Goal: Task Accomplishment & Management: Manage account settings

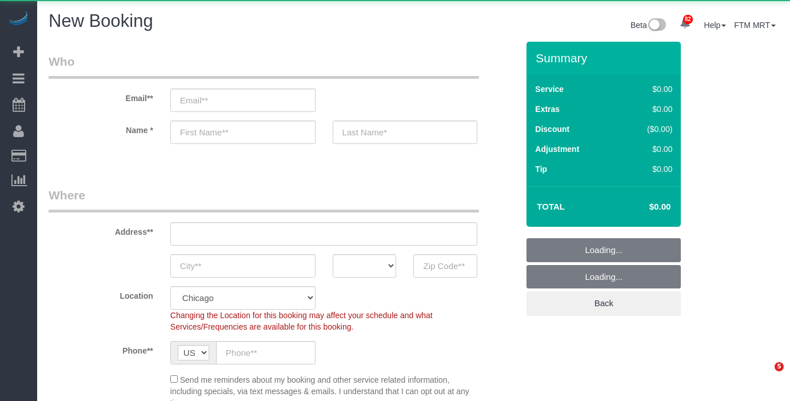
select select "512"
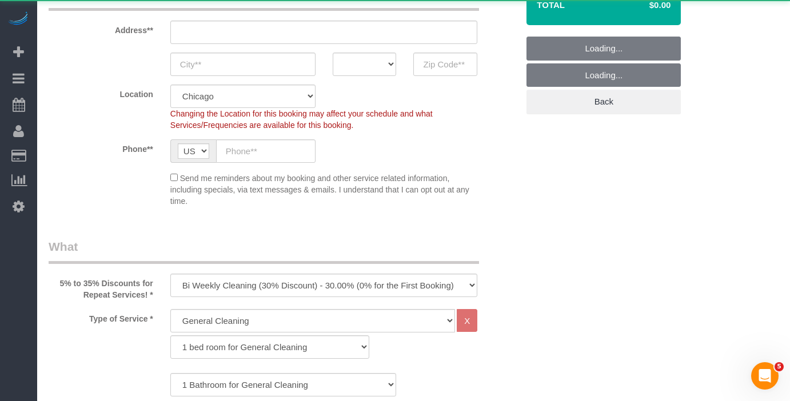
scroll to position [250, 0]
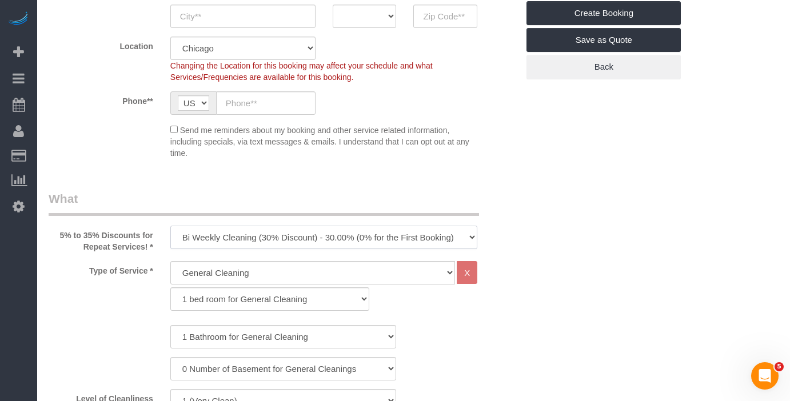
click at [466, 228] on select "One Time Cleaning Weekly Cleaning (35% Discount) - 35.00% (0% for the First Boo…" at bounding box center [324, 237] width 308 height 23
click at [465, 237] on select "One Time Cleaning Weekly Cleaning (35% Discount) - 35.00% (0% for the First Boo…" at bounding box center [324, 237] width 308 height 23
click at [471, 234] on select "One Time Cleaning Weekly Cleaning (35% Discount) - 35.00% (0% for the First Boo…" at bounding box center [324, 237] width 308 height 23
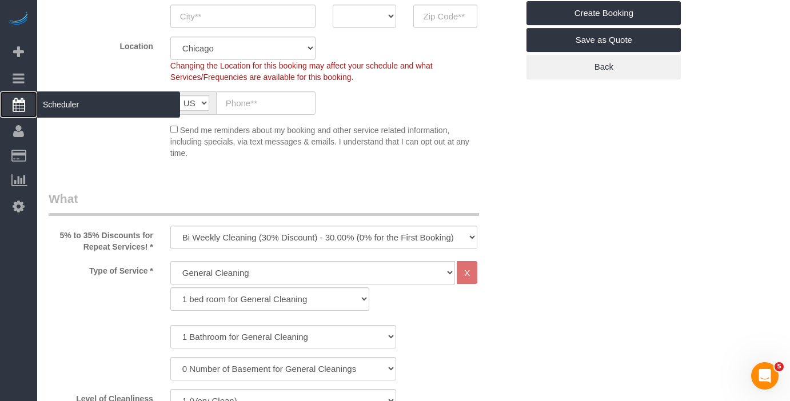
drag, startPoint x: 22, startPoint y: 105, endPoint x: 32, endPoint y: 103, distance: 10.0
click at [22, 105] on icon at bounding box center [19, 105] width 13 height 14
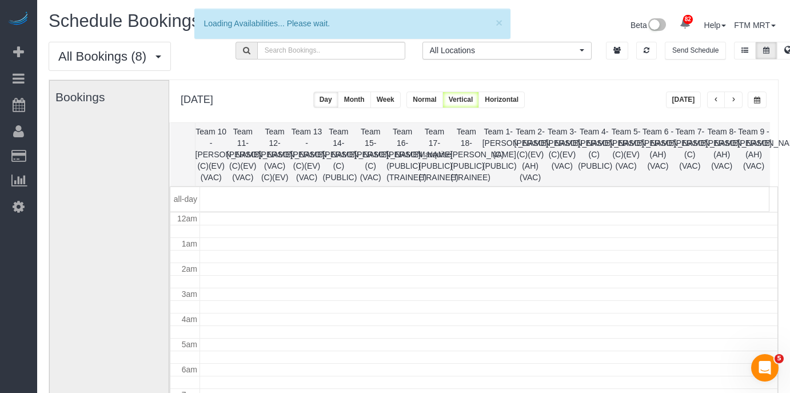
scroll to position [152, 0]
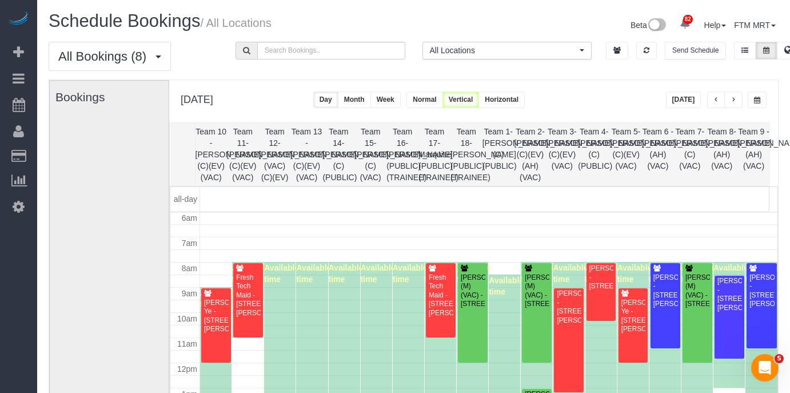
click at [758, 102] on span "button" at bounding box center [757, 100] width 6 height 7
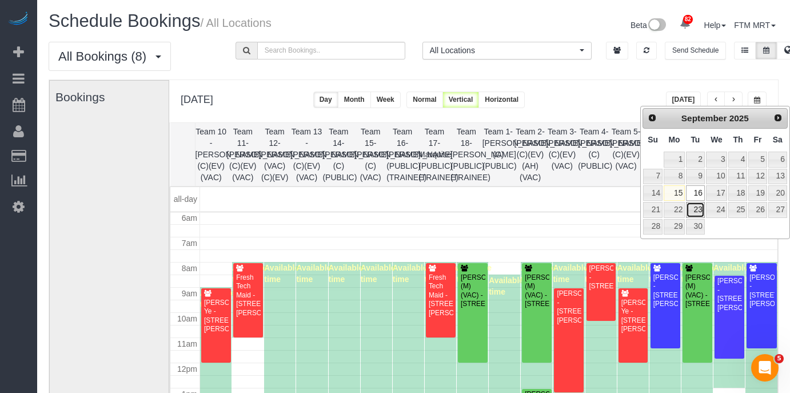
click at [692, 213] on link "23" at bounding box center [695, 209] width 18 height 15
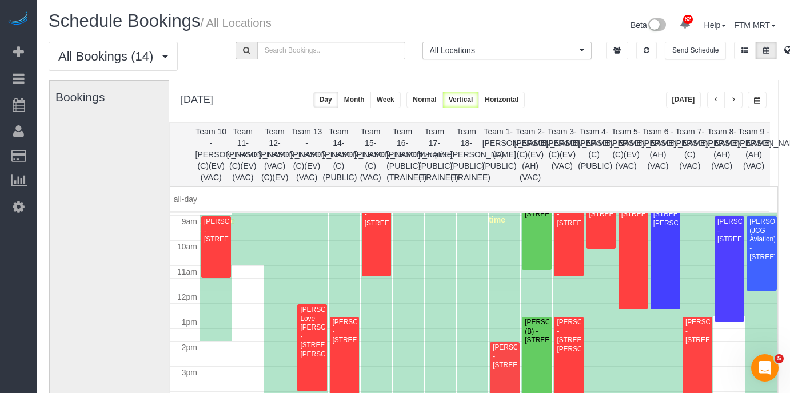
scroll to position [251, 0]
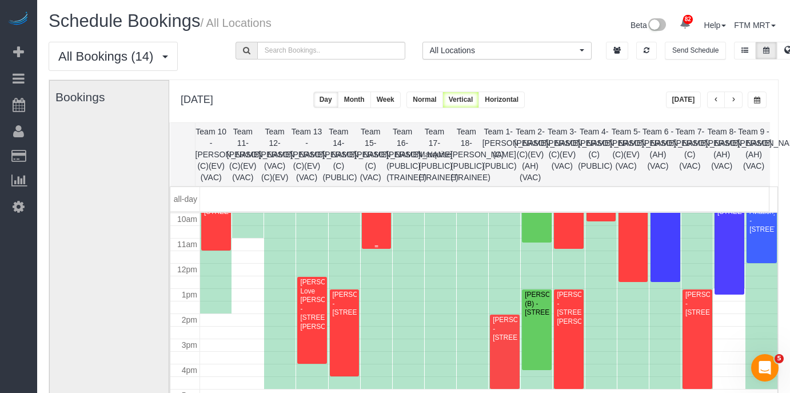
click at [380, 200] on div "[PERSON_NAME] - [STREET_ADDRESS]" at bounding box center [376, 187] width 25 height 26
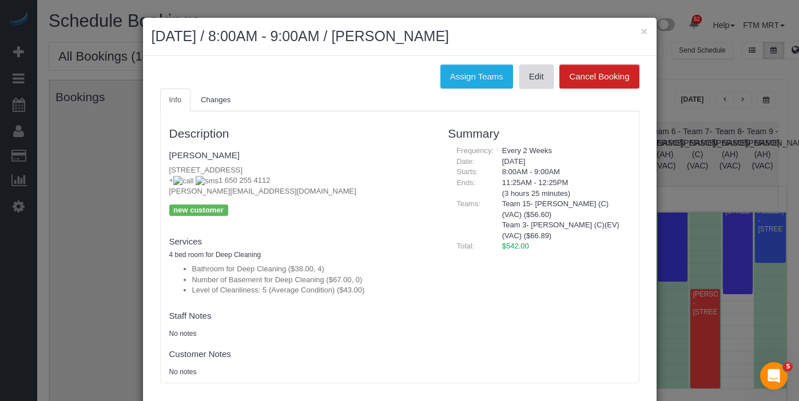
click at [522, 73] on link "Edit" at bounding box center [536, 77] width 34 height 24
click at [642, 34] on button "×" at bounding box center [643, 31] width 7 height 12
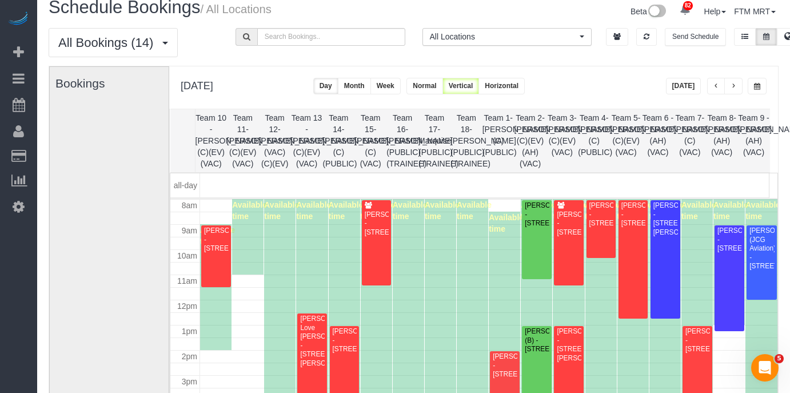
scroll to position [27, 0]
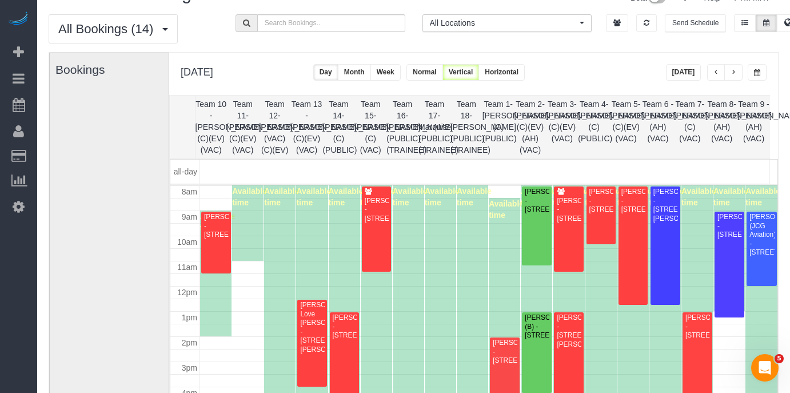
click at [758, 75] on span "button" at bounding box center [757, 72] width 6 height 7
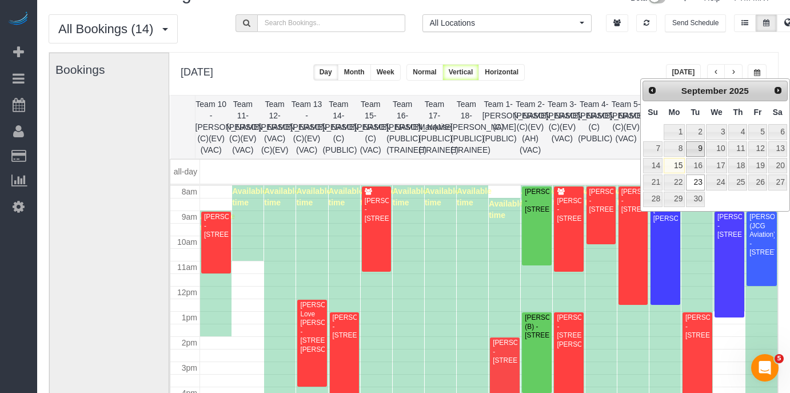
click at [691, 157] on td "16" at bounding box center [695, 165] width 19 height 17
type input "**********"
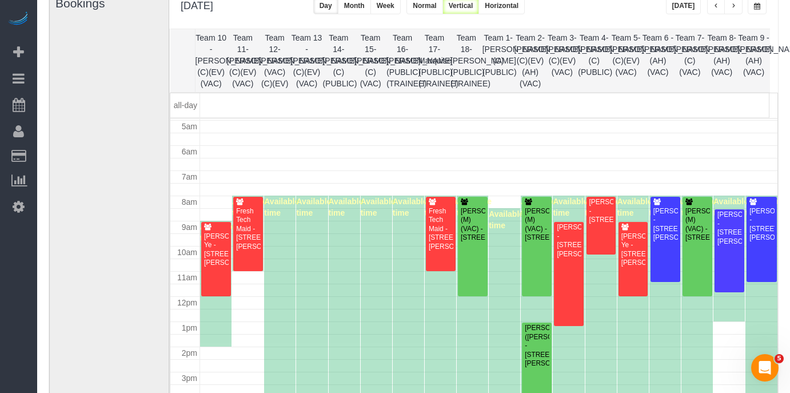
scroll to position [30, 0]
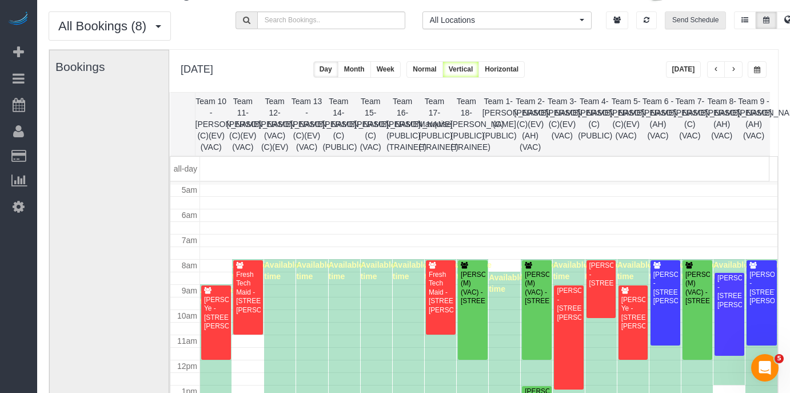
click at [701, 27] on button "Send Schedule" at bounding box center [695, 20] width 61 height 18
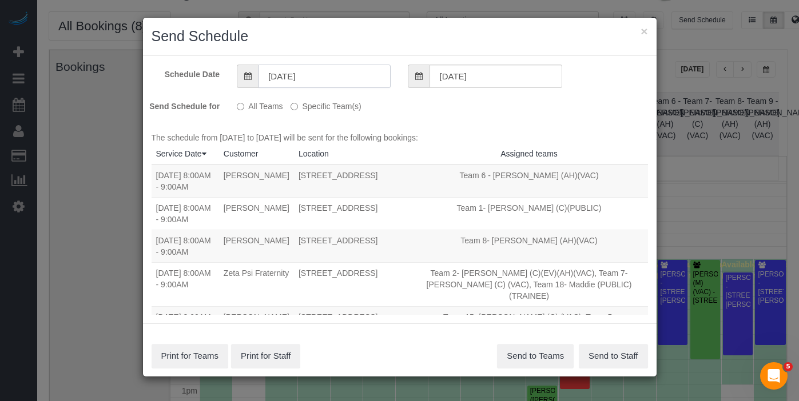
click at [339, 85] on input "[DATE]" at bounding box center [324, 76] width 132 height 23
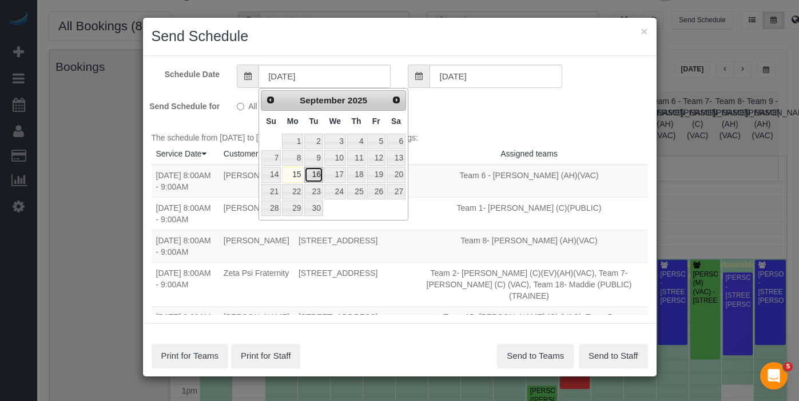
click at [311, 173] on link "16" at bounding box center [313, 174] width 18 height 15
type input "[DATE]"
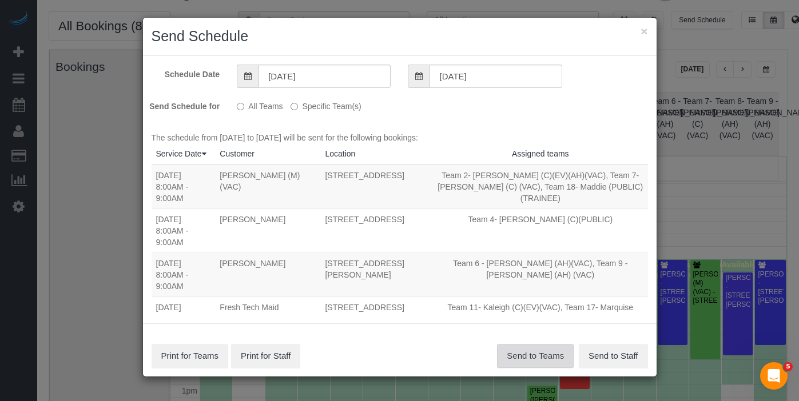
click at [535, 357] on button "Send to Teams" at bounding box center [535, 356] width 77 height 24
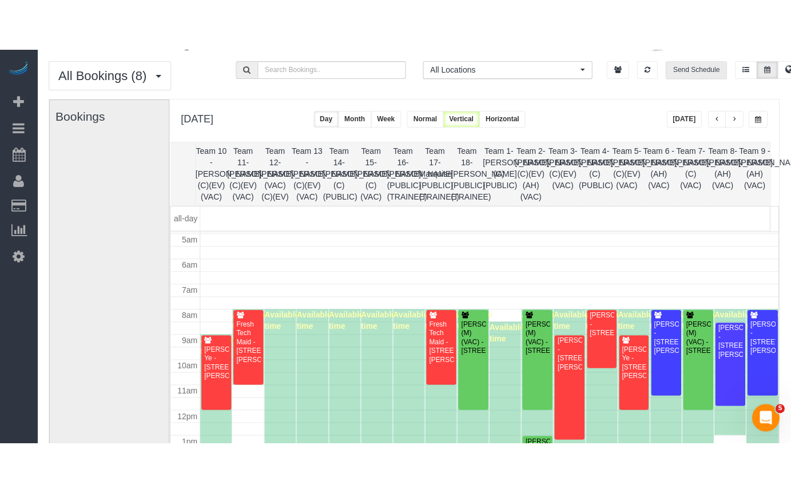
scroll to position [124, 0]
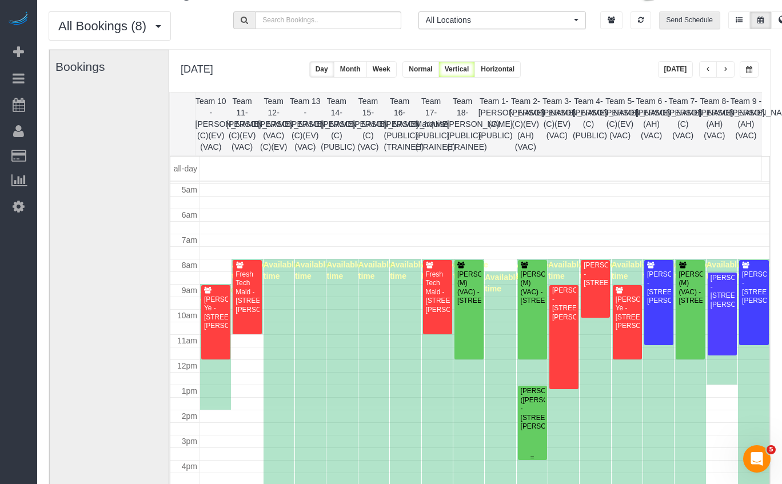
click at [521, 401] on div "[PERSON_NAME] ([PERSON_NAME]) - [STREET_ADDRESS][PERSON_NAME]" at bounding box center [532, 409] width 25 height 44
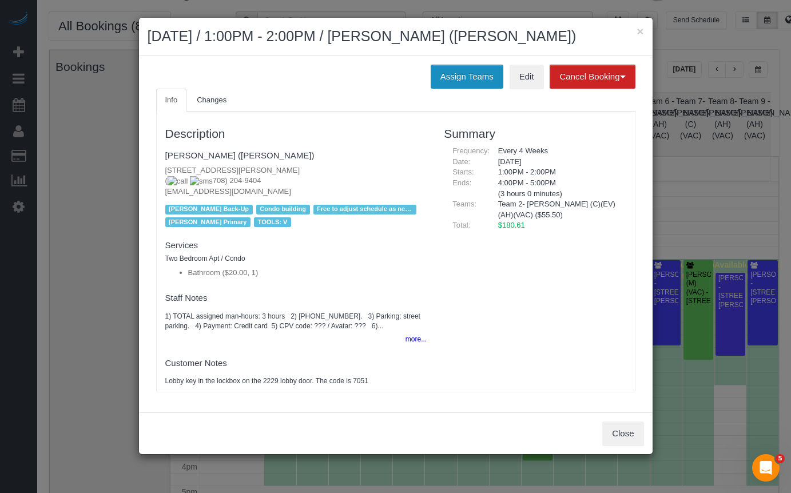
click at [453, 68] on button "Assign Teams" at bounding box center [467, 77] width 73 height 24
click at [457, 77] on body "× [DATE] / 1:00PM - 2:00PM / [PERSON_NAME] ([PERSON_NAME]) Assign Teams Edit Ca…" at bounding box center [395, 216] width 791 height 493
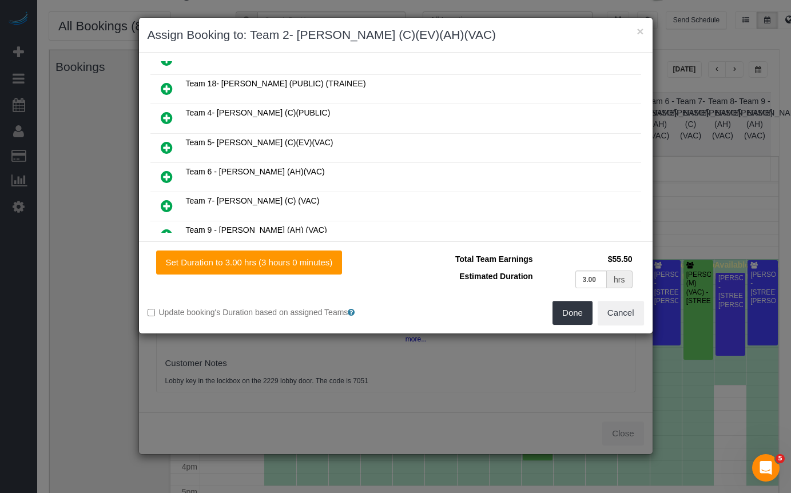
scroll to position [217, 0]
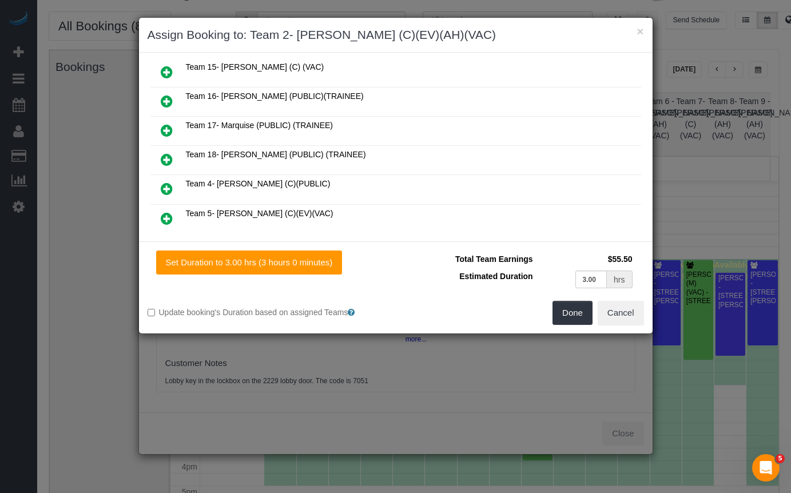
click at [170, 160] on icon at bounding box center [167, 160] width 12 height 14
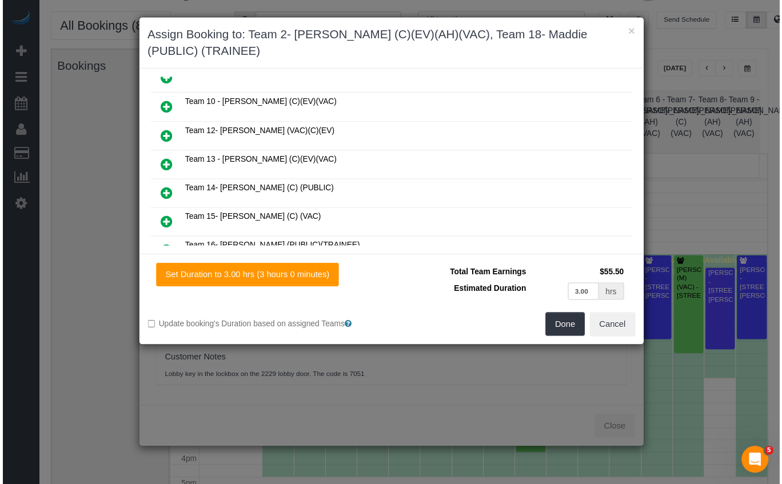
scroll to position [0, 0]
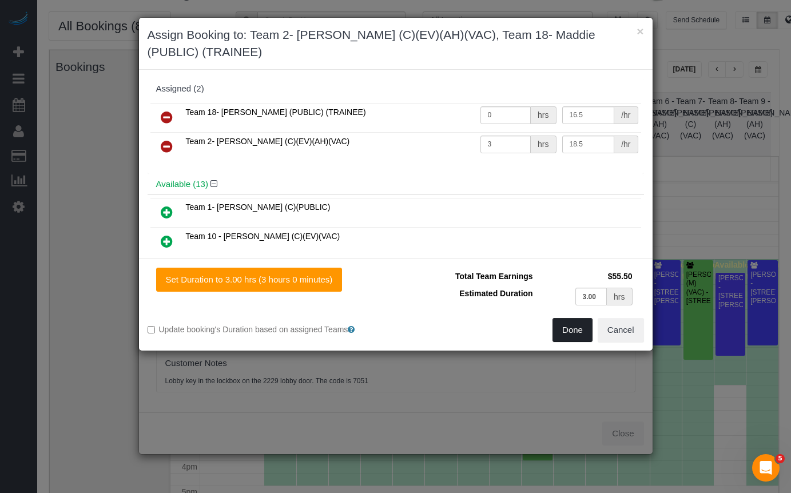
click at [564, 326] on button "Done" at bounding box center [572, 330] width 40 height 24
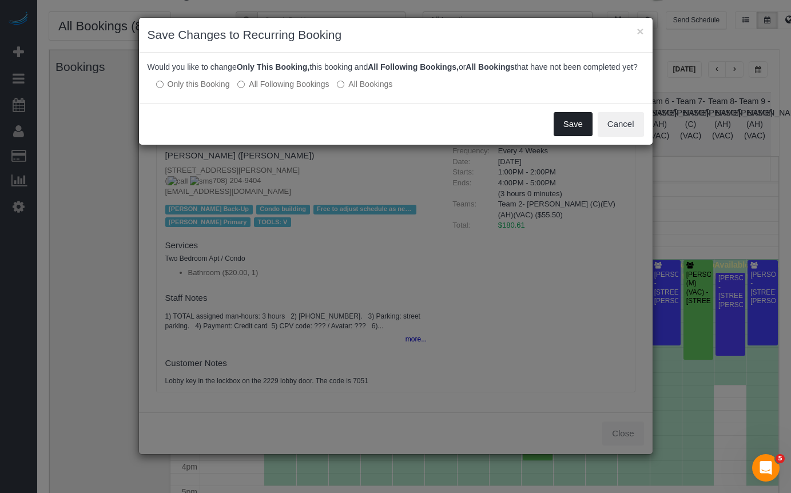
click at [577, 136] on button "Save" at bounding box center [573, 124] width 39 height 24
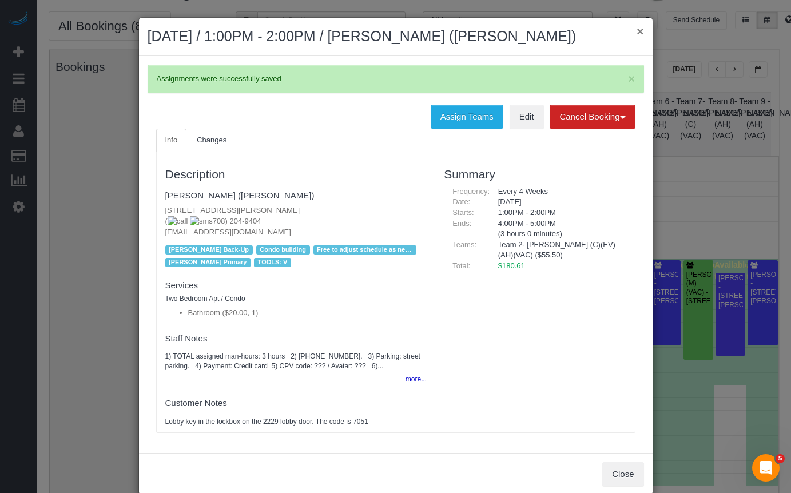
click at [638, 33] on button "×" at bounding box center [639, 31] width 7 height 12
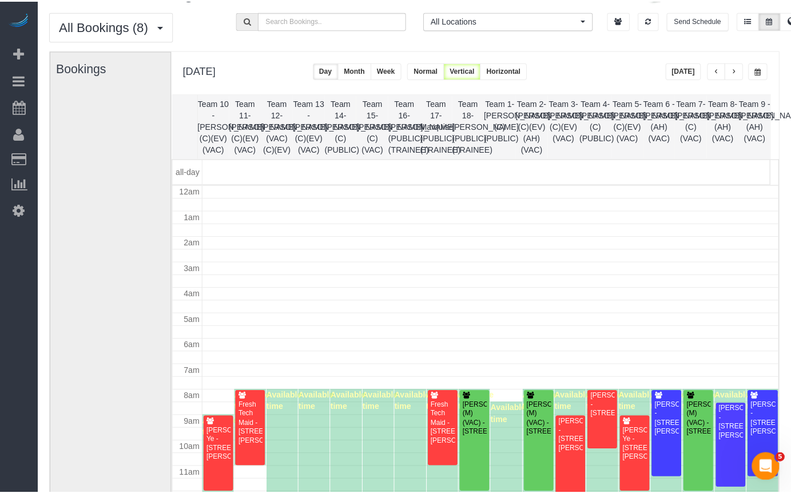
scroll to position [124, 0]
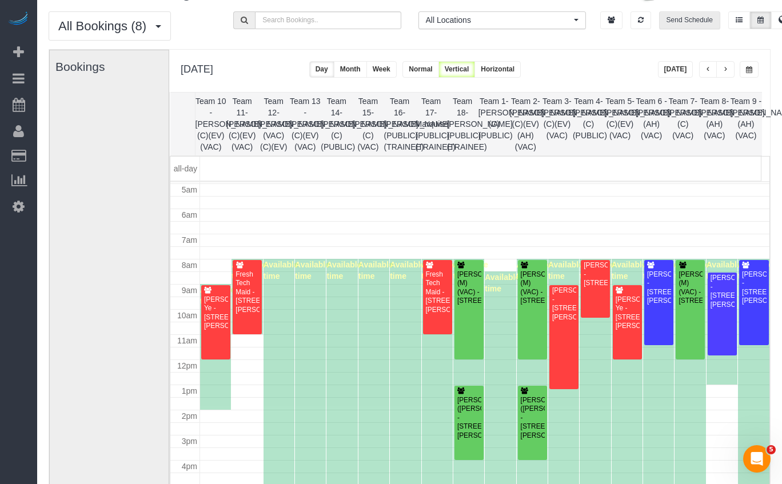
click at [688, 23] on button "Send Schedule" at bounding box center [689, 20] width 61 height 18
click at [692, 25] on body "82 Beta Your Notifications You have 0 alerts × You have 2 to charge for [DATE] …" at bounding box center [391, 212] width 782 height 484
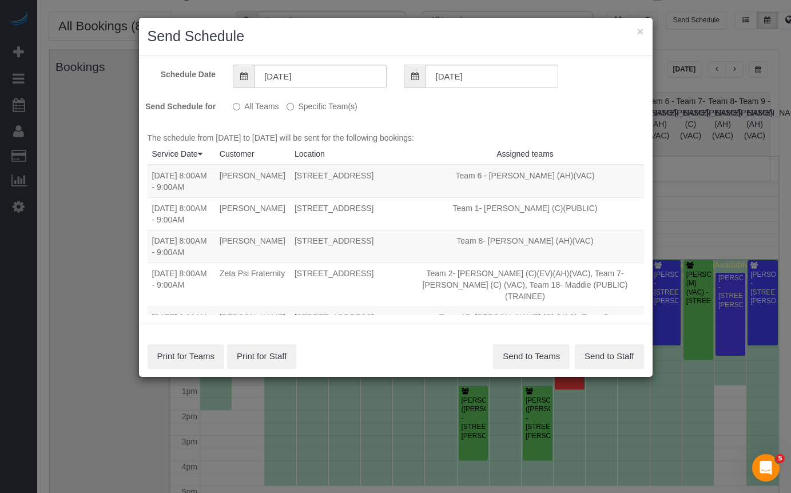
click at [316, 105] on label "Specific Team(s)" at bounding box center [322, 104] width 70 height 15
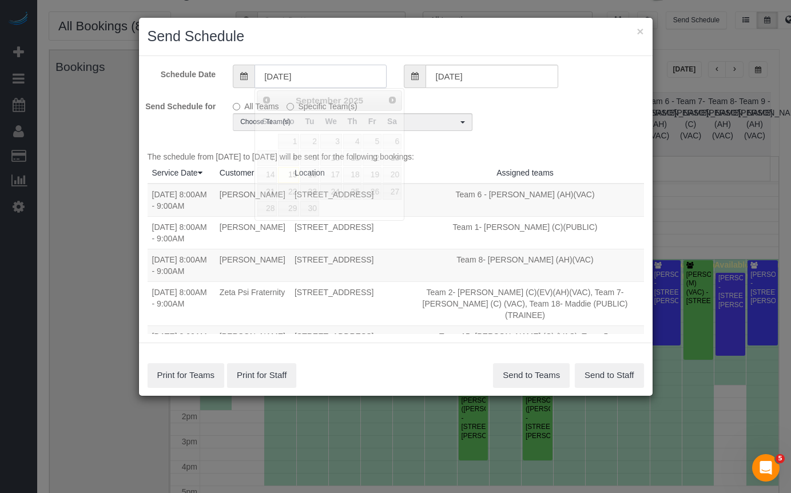
click at [359, 72] on input "[DATE]" at bounding box center [320, 76] width 132 height 23
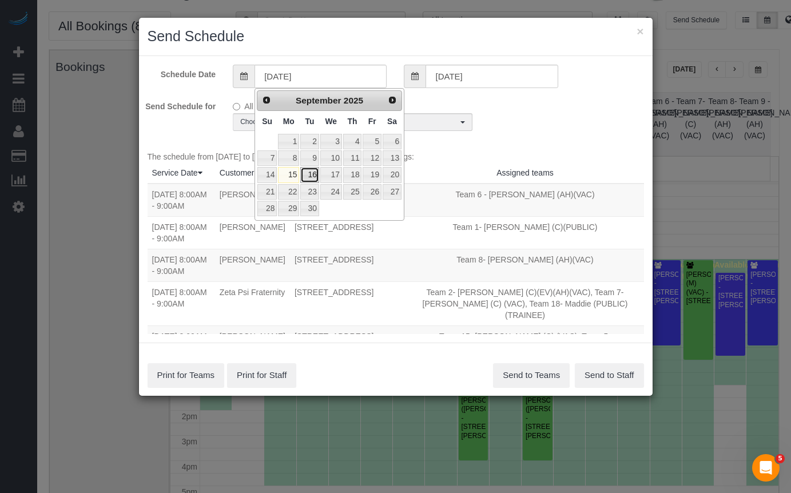
click at [314, 173] on link "16" at bounding box center [309, 174] width 18 height 15
type input "[DATE]"
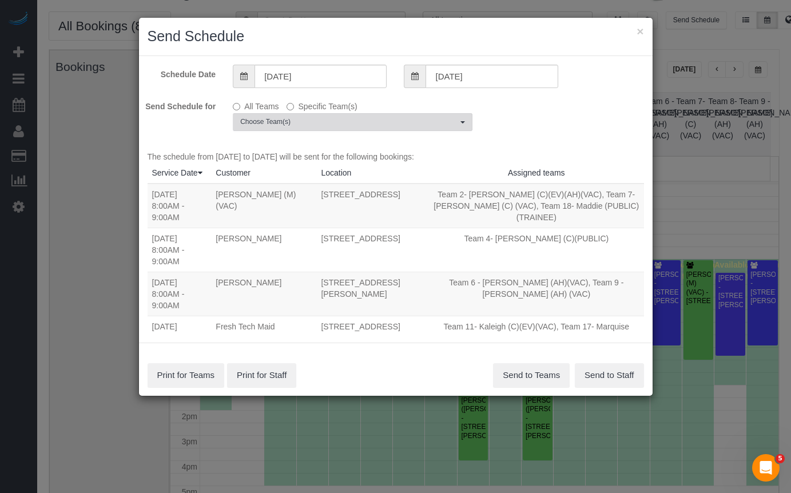
click at [332, 126] on span "Choose Team(s)" at bounding box center [348, 122] width 217 height 10
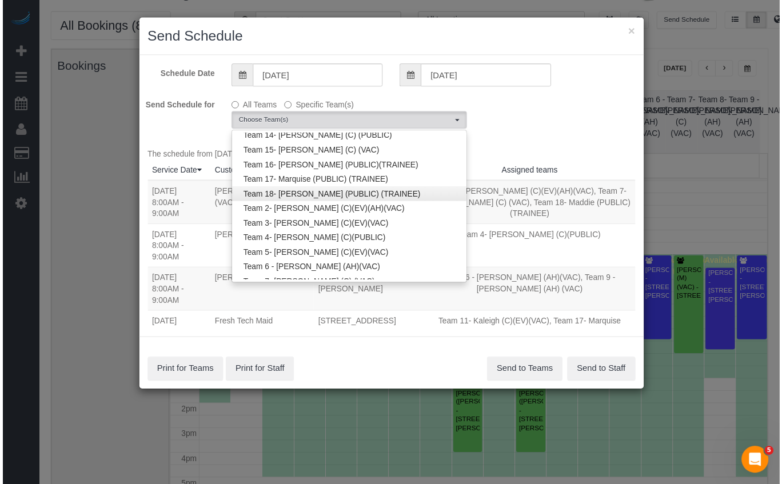
scroll to position [82, 0]
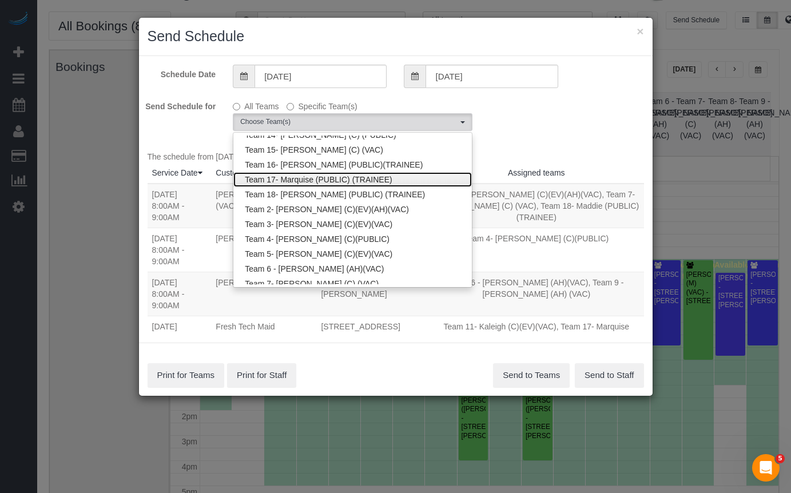
click at [339, 186] on link "Team 17- Marquise (PUBLIC) (TRAINEE)" at bounding box center [352, 179] width 238 height 15
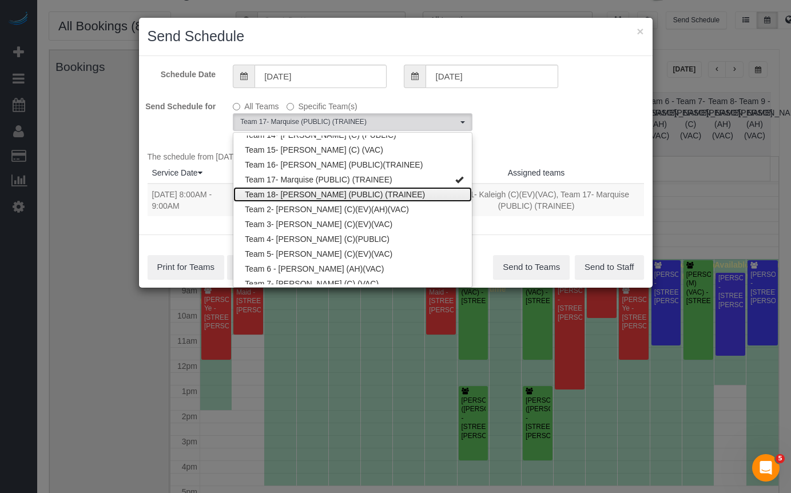
click at [336, 190] on link "Team 18- [PERSON_NAME] (PUBLIC) (TRAINEE)" at bounding box center [352, 194] width 238 height 15
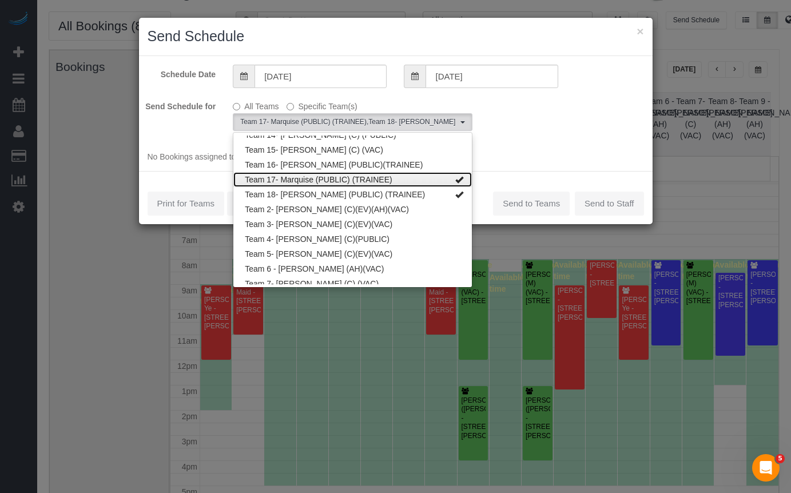
click at [371, 175] on link "Team 17- Marquise (PUBLIC) (TRAINEE)" at bounding box center [352, 179] width 238 height 15
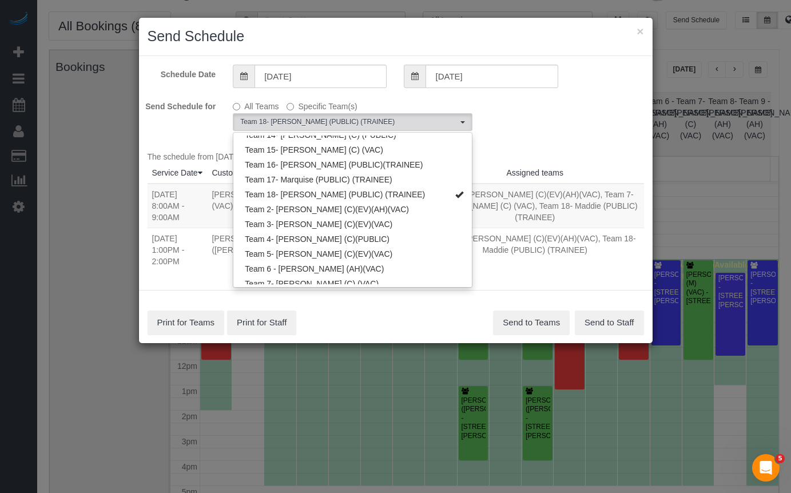
click at [579, 125] on div "Send Schedule for All Teams Specific Team(s) Team 18- Maddie (PUBLIC) (TRAINEE)…" at bounding box center [396, 114] width 514 height 35
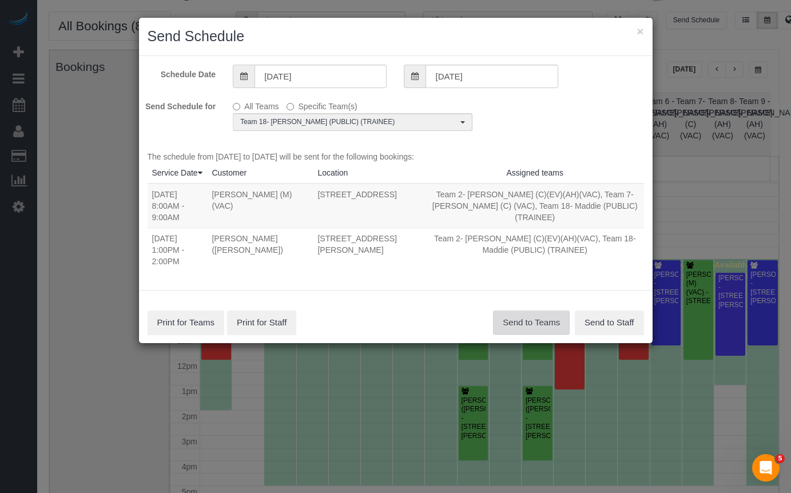
click at [515, 311] on button "Send to Teams" at bounding box center [531, 323] width 77 height 24
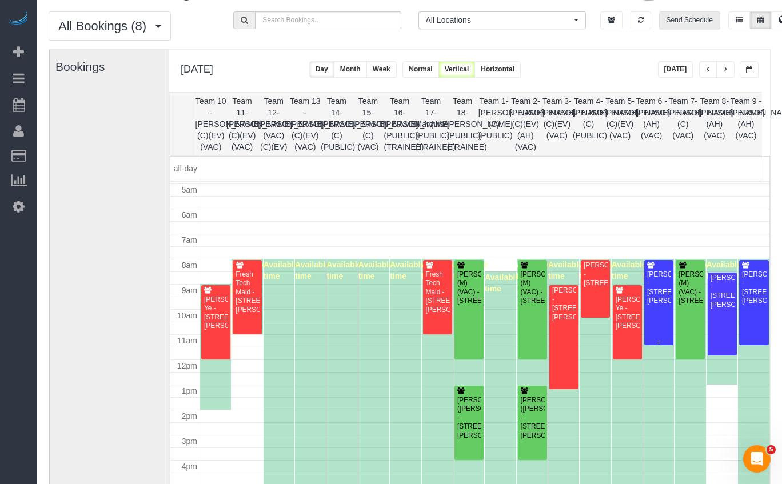
click at [650, 280] on div "[PERSON_NAME] - [STREET_ADDRESS][PERSON_NAME]" at bounding box center [659, 287] width 25 height 35
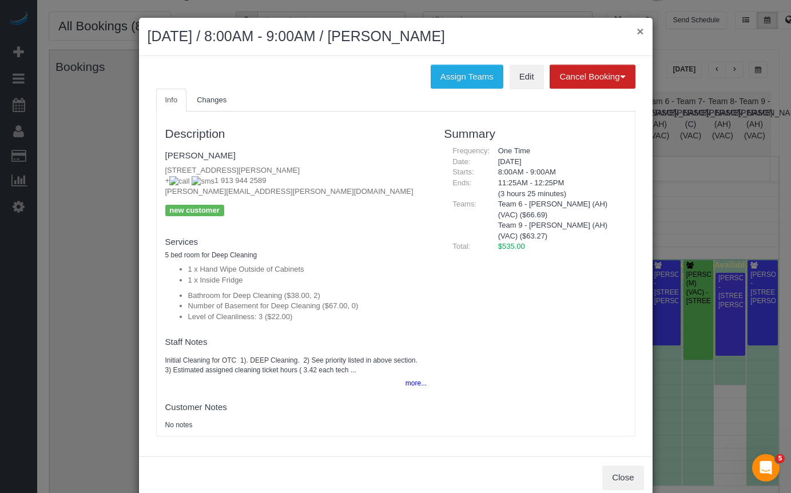
click at [636, 32] on button "×" at bounding box center [639, 31] width 7 height 12
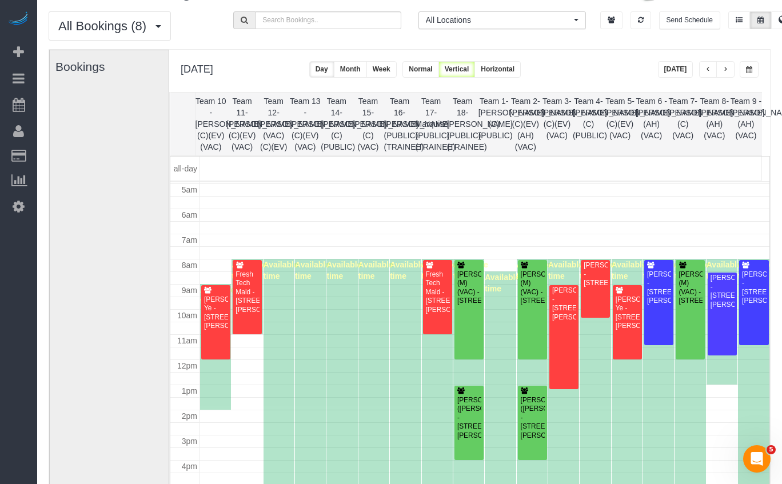
click at [734, 70] on button "button" at bounding box center [726, 69] width 18 height 17
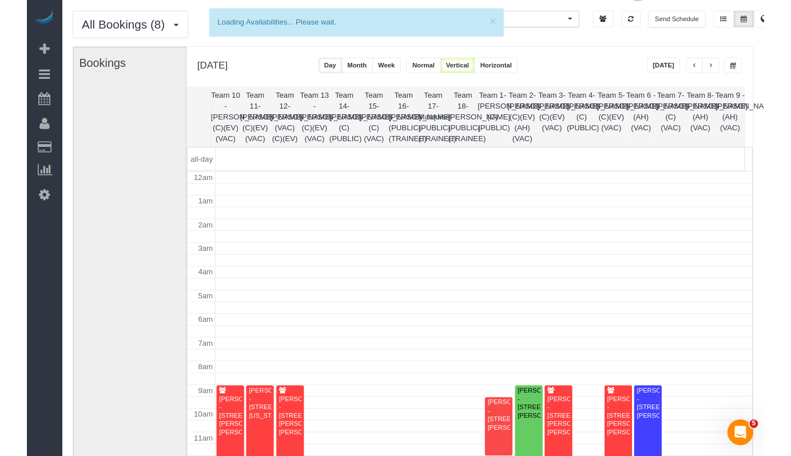
scroll to position [152, 0]
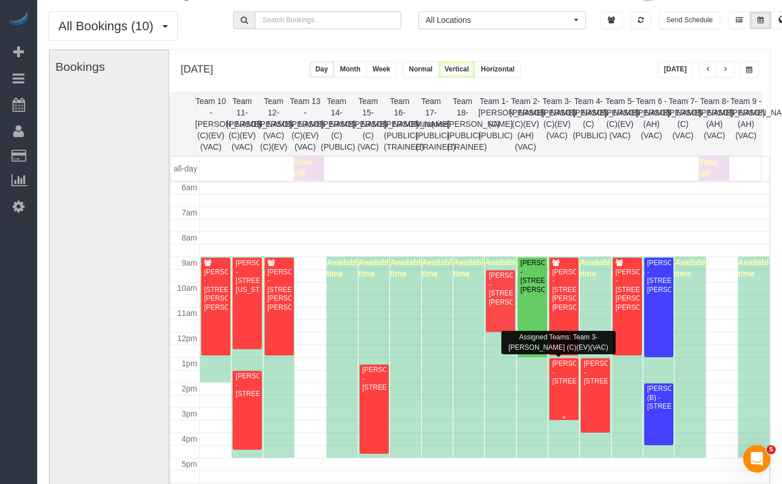
click at [559, 374] on div "[PERSON_NAME] - [STREET_ADDRESS]" at bounding box center [564, 373] width 25 height 26
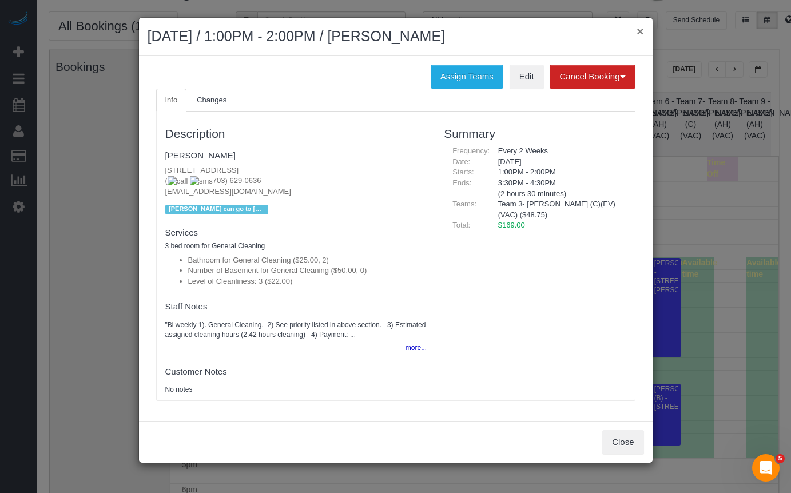
click at [640, 31] on button "×" at bounding box center [639, 31] width 7 height 12
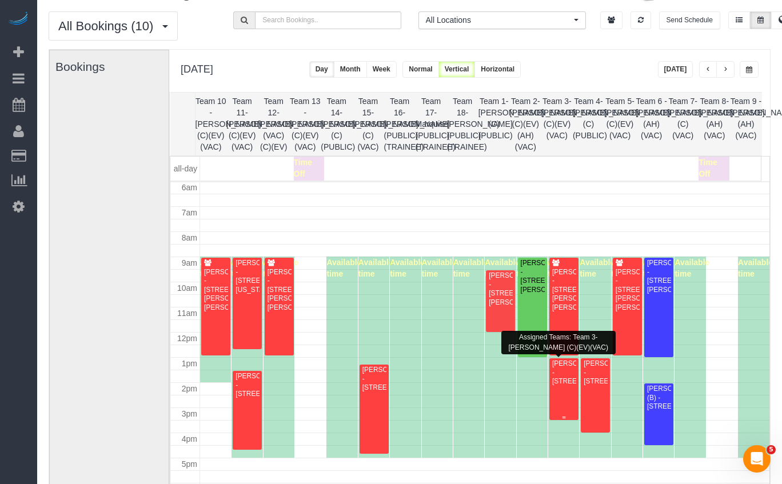
click at [563, 386] on div "[PERSON_NAME] - [STREET_ADDRESS]" at bounding box center [564, 373] width 25 height 26
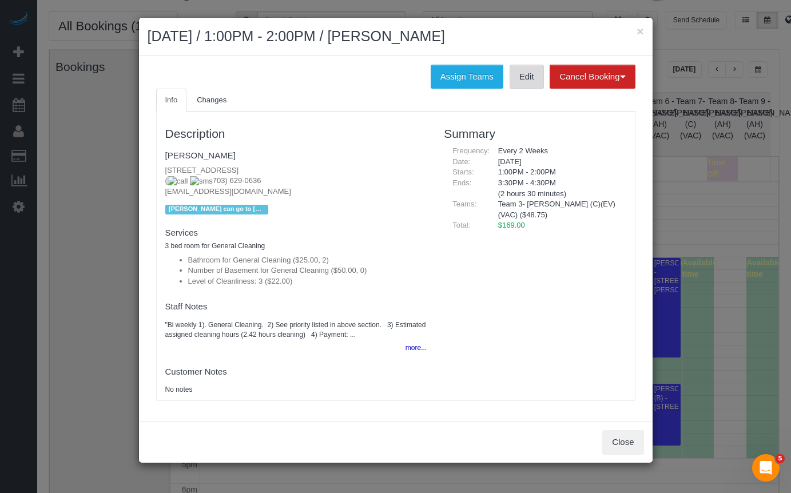
click at [520, 84] on link "Edit" at bounding box center [527, 77] width 34 height 24
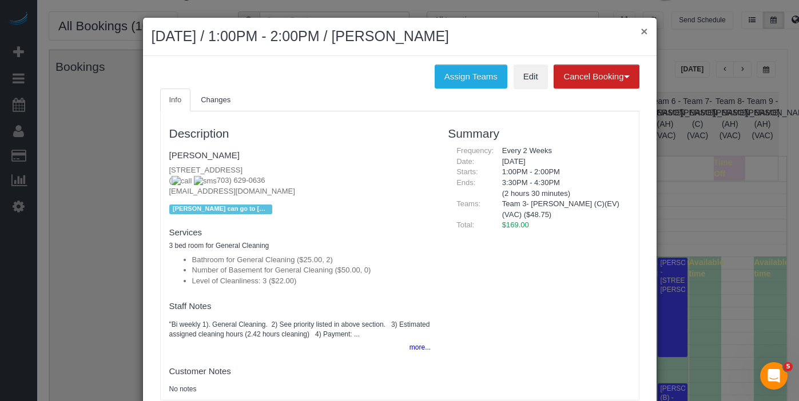
click at [640, 34] on button "×" at bounding box center [643, 31] width 7 height 12
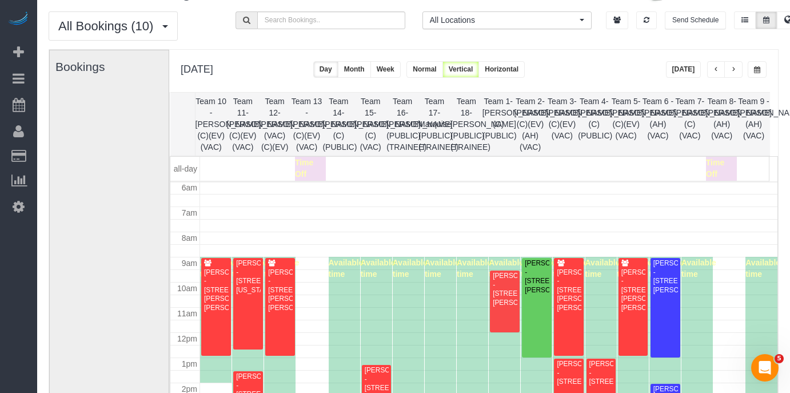
click at [689, 74] on button "[DATE]" at bounding box center [683, 69] width 35 height 17
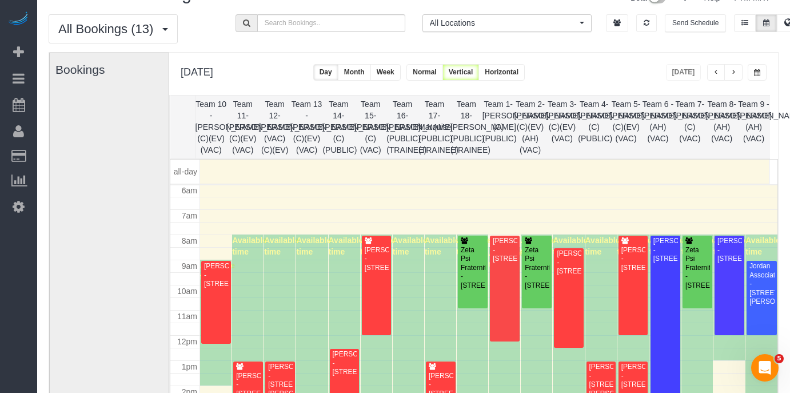
scroll to position [0, 0]
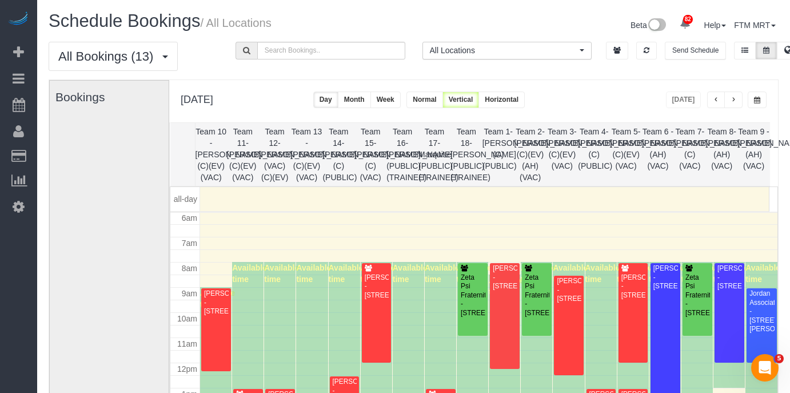
click at [735, 98] on span "button" at bounding box center [734, 100] width 6 height 7
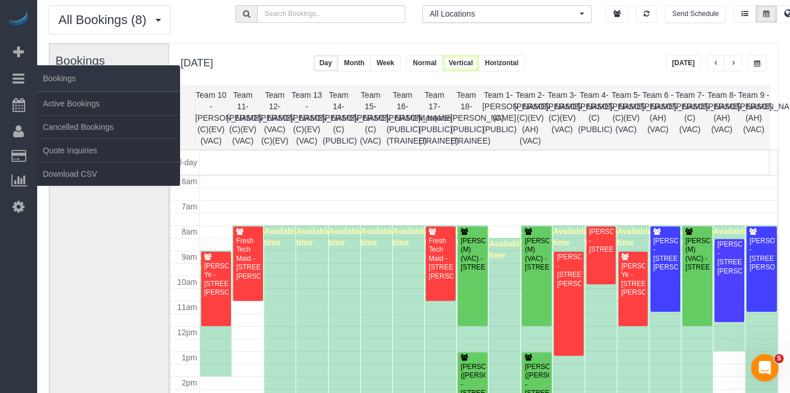
scroll to position [41, 0]
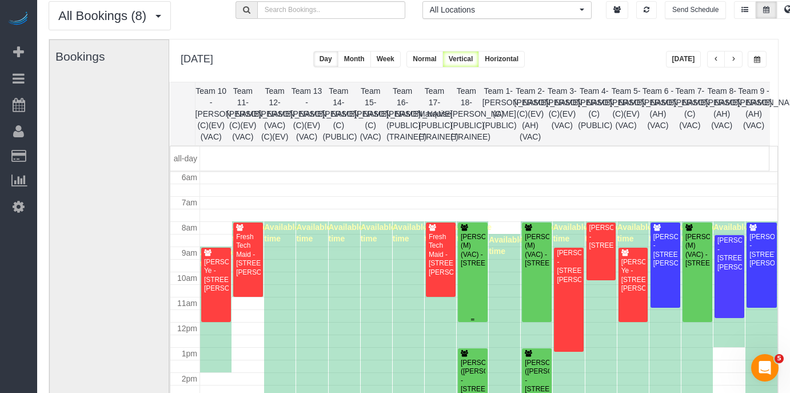
click at [460, 268] on div "[PERSON_NAME] (M)(VAC) - [STREET_ADDRESS]" at bounding box center [472, 250] width 25 height 35
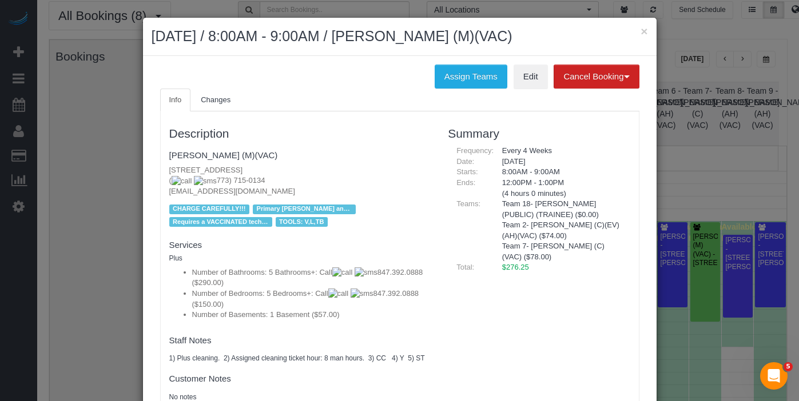
drag, startPoint x: 250, startPoint y: 177, endPoint x: 202, endPoint y: 181, distance: 48.2
click at [197, 182] on p "[STREET_ADDRESS] [PHONE_NUMBER] [EMAIL_ADDRESS][DOMAIN_NAME]" at bounding box center [300, 181] width 262 height 32
copy span "73) 715-0134"
click at [640, 33] on button "×" at bounding box center [643, 31] width 7 height 12
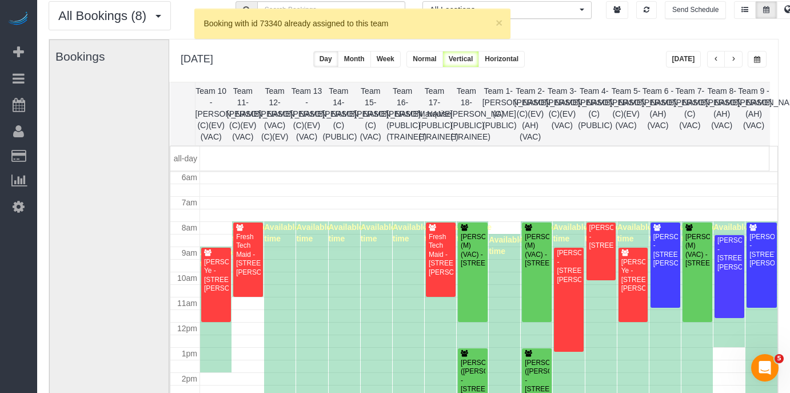
drag, startPoint x: 396, startPoint y: 278, endPoint x: 408, endPoint y: 298, distance: 23.3
click at [403, 289] on div "Available time" at bounding box center [408, 334] width 31 height 226
click at [471, 364] on div "[PERSON_NAME] ([PERSON_NAME]) - [STREET_ADDRESS][PERSON_NAME]" at bounding box center [472, 381] width 25 height 44
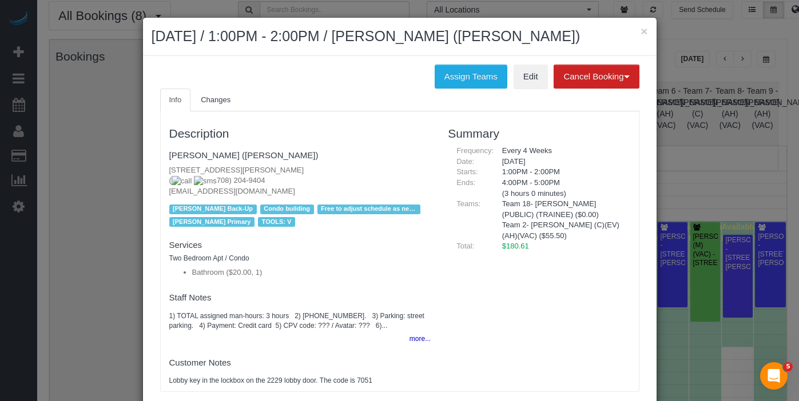
drag, startPoint x: 254, startPoint y: 178, endPoint x: 198, endPoint y: 182, distance: 56.8
click at [194, 182] on p "[STREET_ADDRESS][PERSON_NAME] [PHONE_NUMBER] [EMAIL_ADDRESS][DOMAIN_NAME]" at bounding box center [300, 181] width 262 height 32
copy span "708) 204-9404"
click at [640, 33] on button "×" at bounding box center [643, 31] width 7 height 12
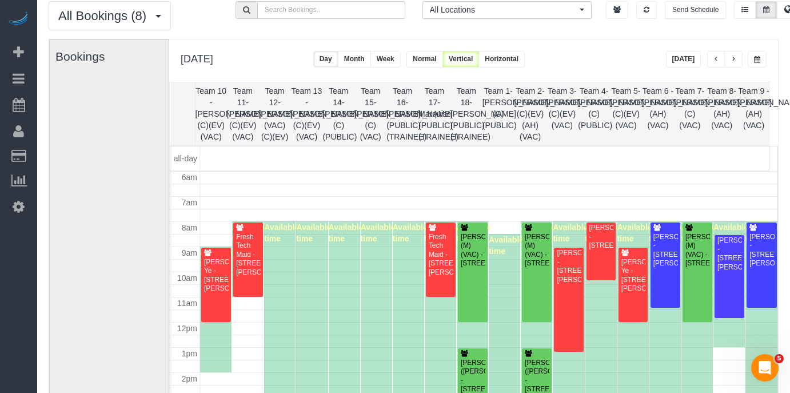
click at [689, 55] on button "[DATE]" at bounding box center [683, 59] width 35 height 17
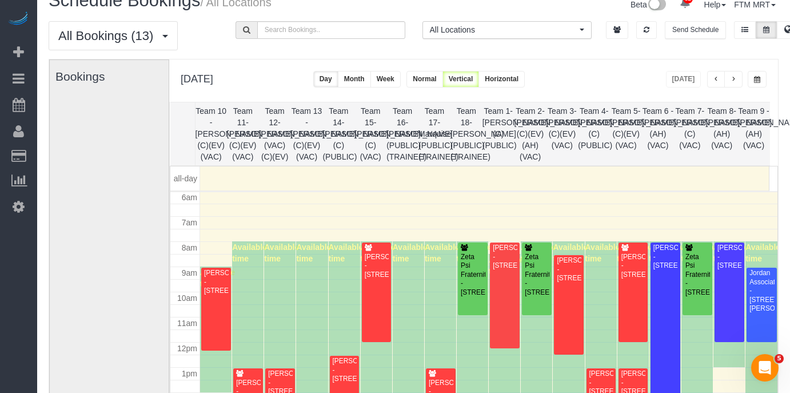
scroll to position [25, 0]
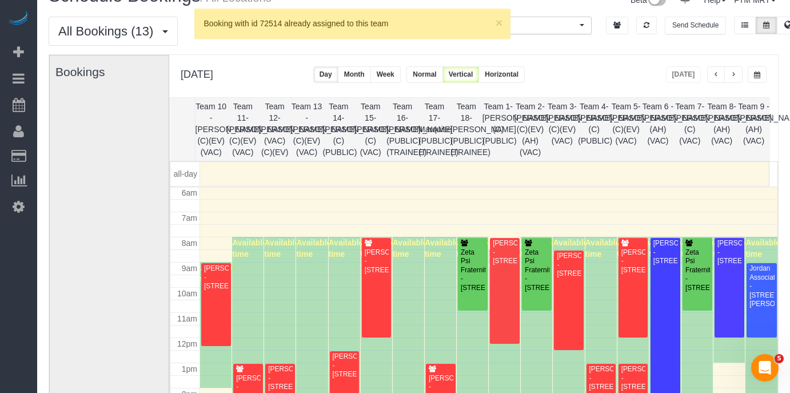
click at [339, 349] on div "Available time" at bounding box center [344, 350] width 31 height 226
click at [336, 354] on div "[PERSON_NAME] - [STREET_ADDRESS]" at bounding box center [344, 365] width 25 height 26
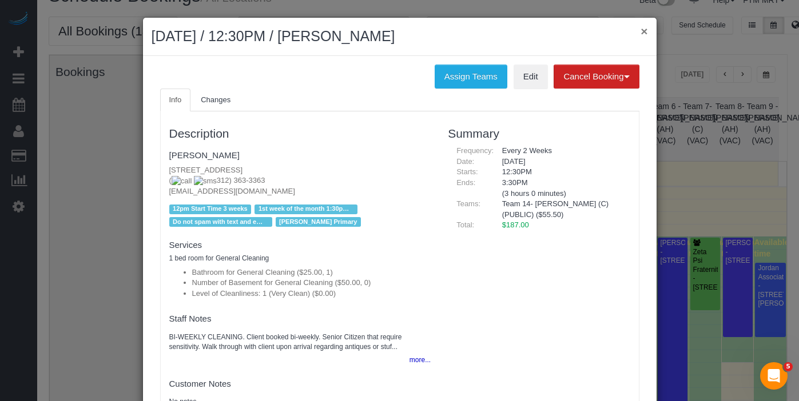
click at [642, 34] on button "×" at bounding box center [643, 31] width 7 height 12
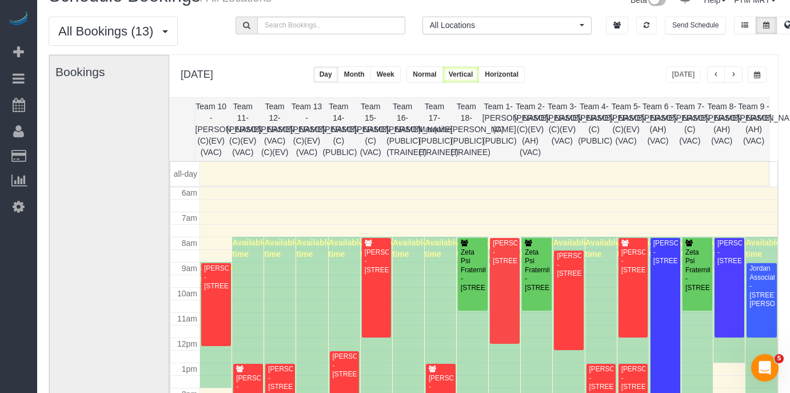
click at [764, 75] on button "button" at bounding box center [757, 74] width 19 height 17
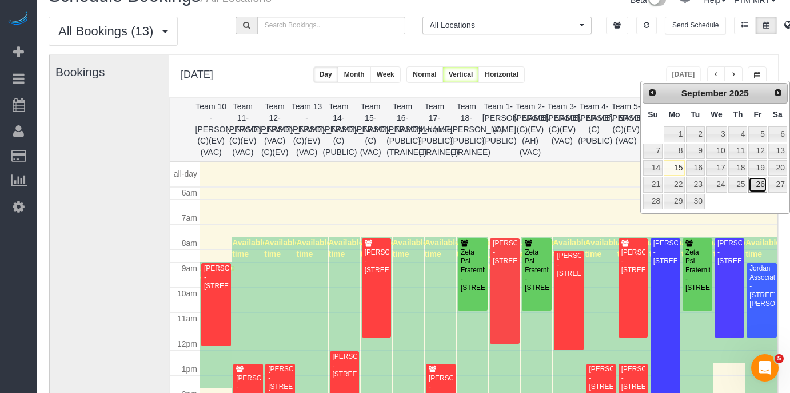
click at [762, 182] on link "26" at bounding box center [758, 184] width 18 height 15
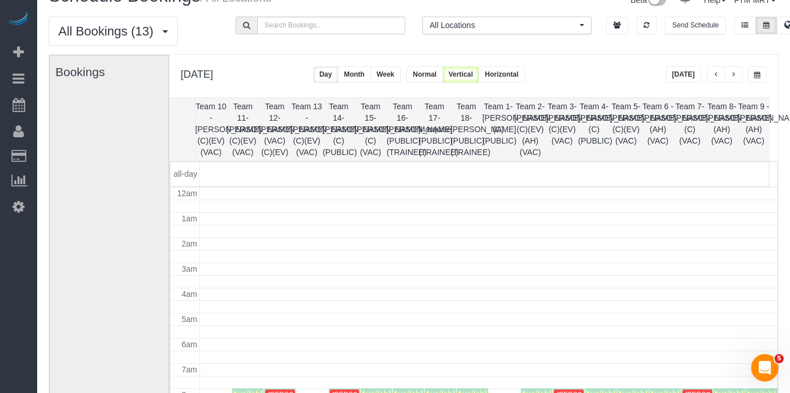
scroll to position [152, 0]
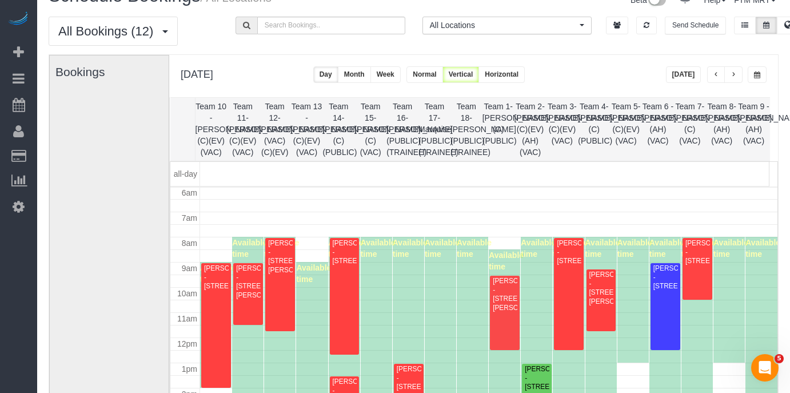
drag, startPoint x: 752, startPoint y: 73, endPoint x: 758, endPoint y: 62, distance: 13.1
click at [752, 73] on button "button" at bounding box center [757, 74] width 19 height 17
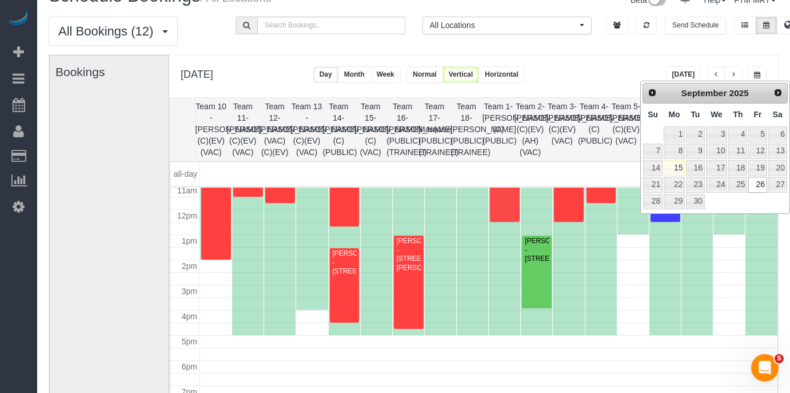
scroll to position [164, 0]
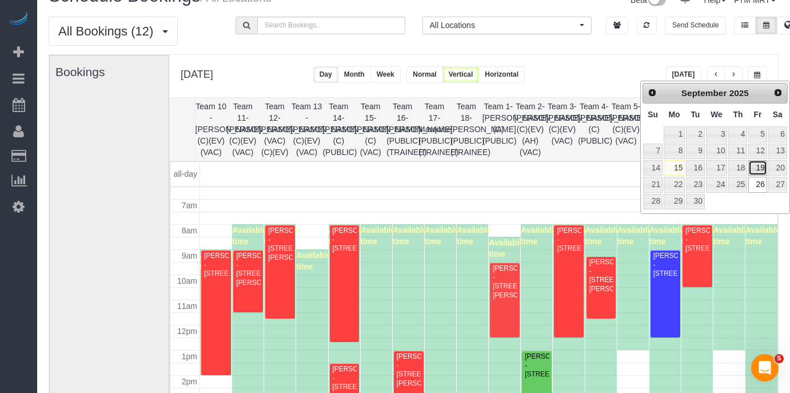
click at [763, 171] on link "19" at bounding box center [758, 167] width 18 height 15
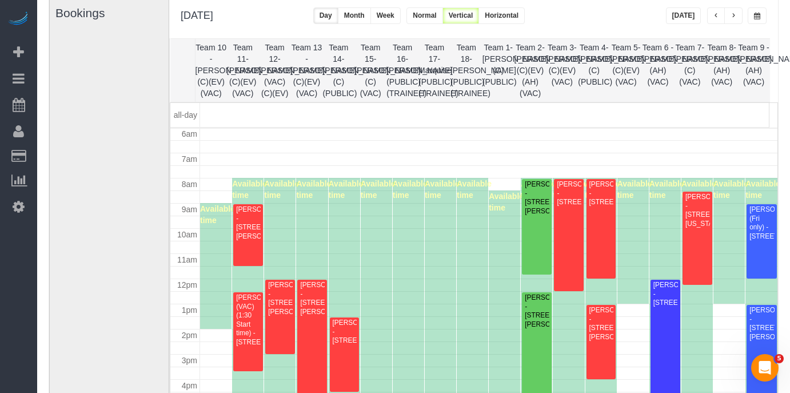
scroll to position [0, 0]
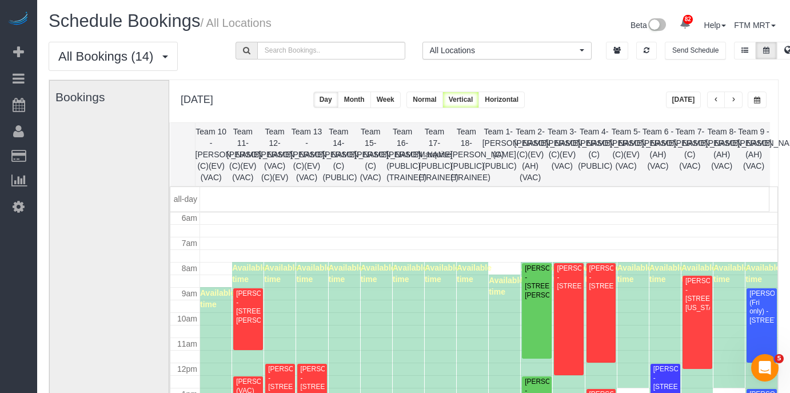
click at [758, 105] on button "button" at bounding box center [757, 99] width 19 height 17
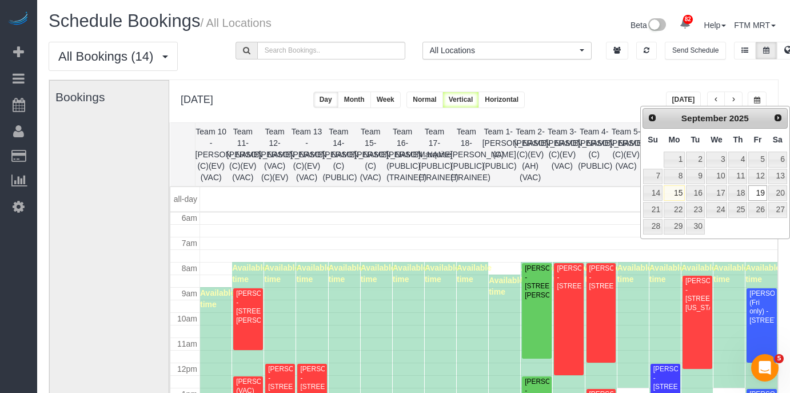
click at [767, 209] on td "26" at bounding box center [757, 209] width 19 height 17
type input "**********"
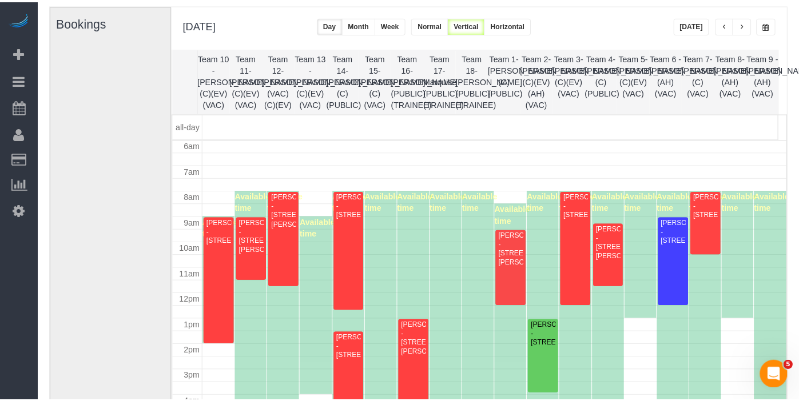
scroll to position [116, 0]
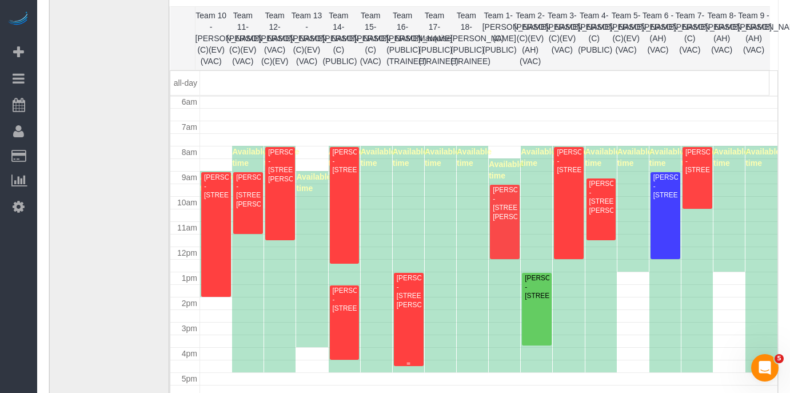
click at [411, 300] on div "[PERSON_NAME] - [STREET_ADDRESS][PERSON_NAME]" at bounding box center [408, 291] width 25 height 35
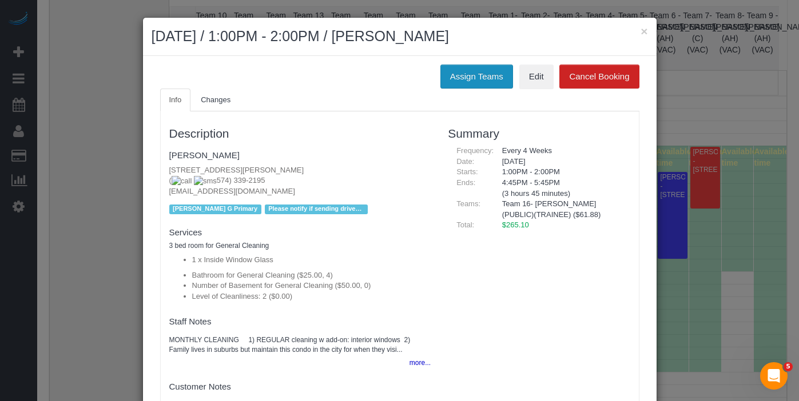
click at [481, 83] on button "Assign Teams" at bounding box center [476, 77] width 73 height 24
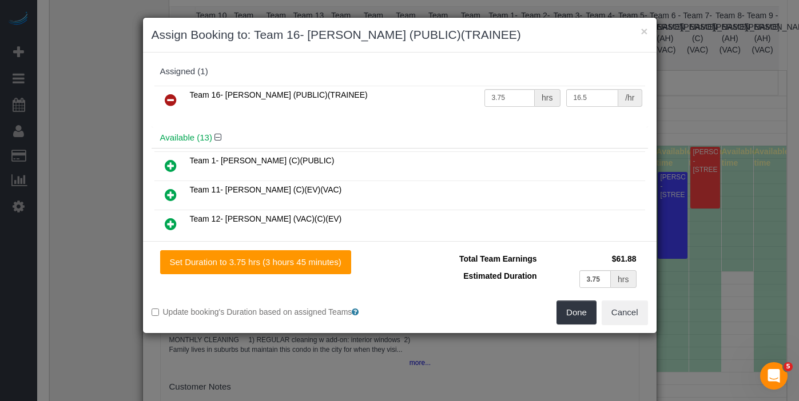
click at [163, 101] on link at bounding box center [170, 100] width 27 height 23
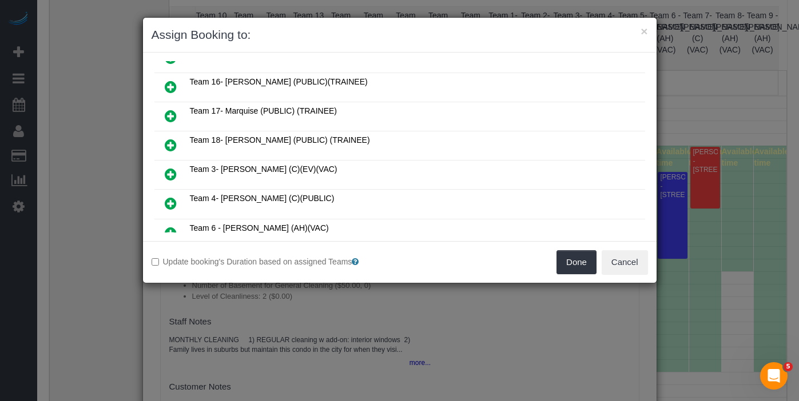
scroll to position [278, 0]
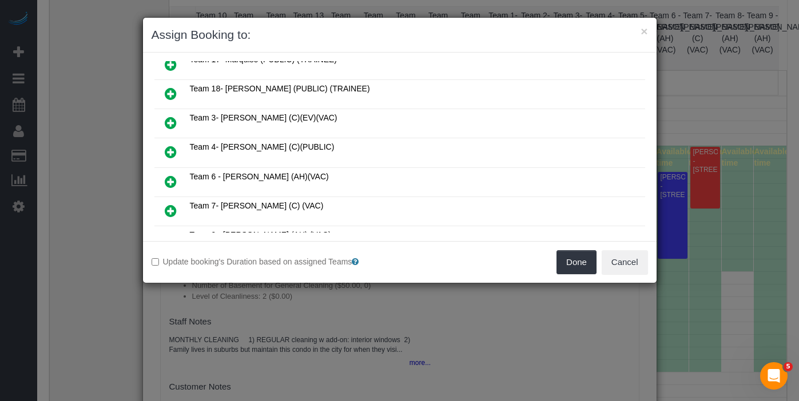
click at [170, 145] on icon at bounding box center [171, 152] width 12 height 14
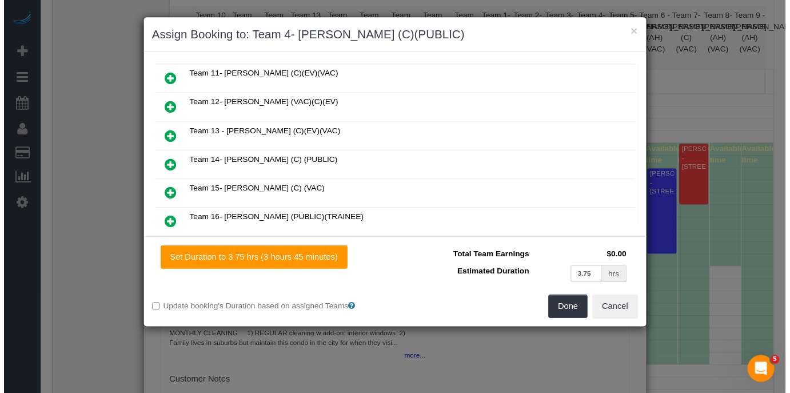
scroll to position [0, 0]
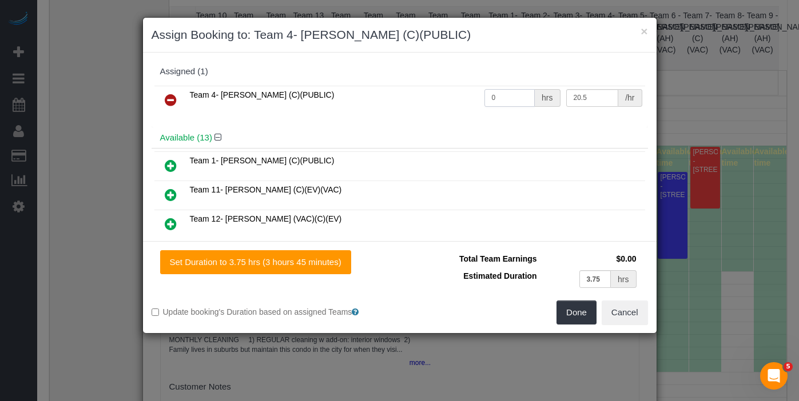
drag, startPoint x: 499, startPoint y: 92, endPoint x: 443, endPoint y: 88, distance: 56.2
click at [443, 88] on tr "Team 4- [PERSON_NAME] (C)(PUBLIC) 0 hrs 20.5 /hr" at bounding box center [399, 100] width 491 height 29
click at [505, 98] on input "0" at bounding box center [509, 98] width 51 height 18
type input "3.75"
click at [563, 304] on button "Done" at bounding box center [576, 313] width 40 height 24
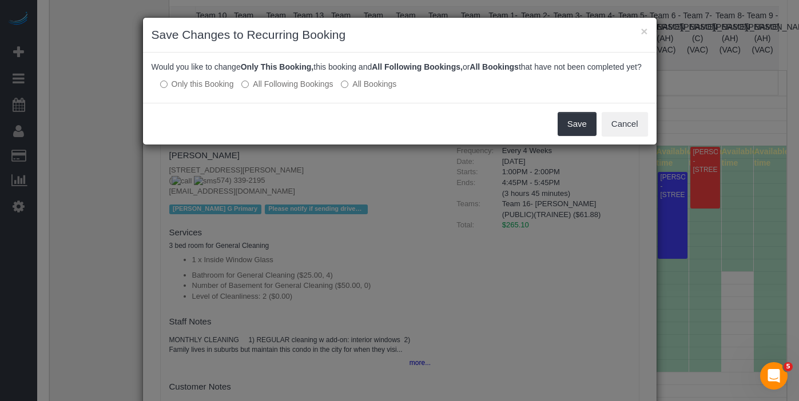
click at [300, 73] on p "Would you like to change Only This Booking, this booking and All Following Book…" at bounding box center [400, 66] width 496 height 11
click at [294, 90] on label "All Following Bookings" at bounding box center [286, 83] width 91 height 11
click at [566, 130] on button "Save" at bounding box center [577, 124] width 39 height 24
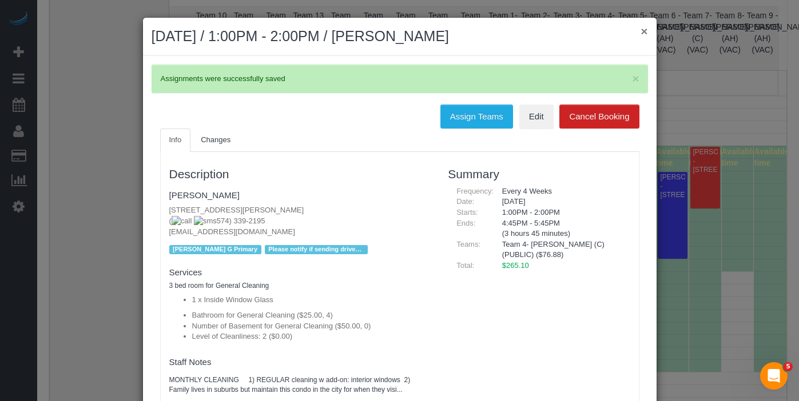
click at [640, 34] on button "×" at bounding box center [643, 31] width 7 height 12
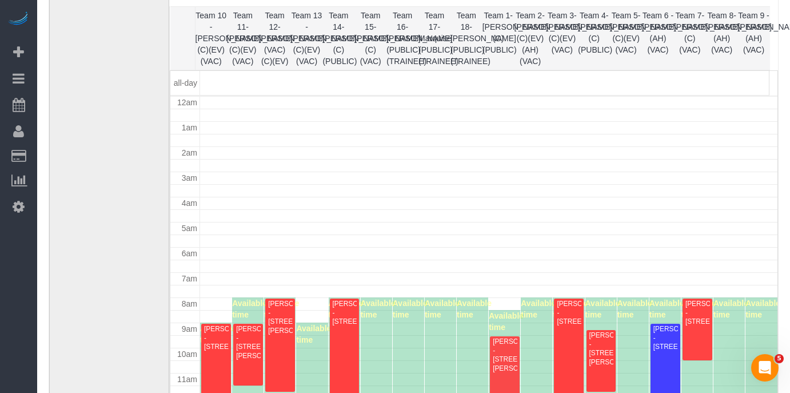
scroll to position [152, 0]
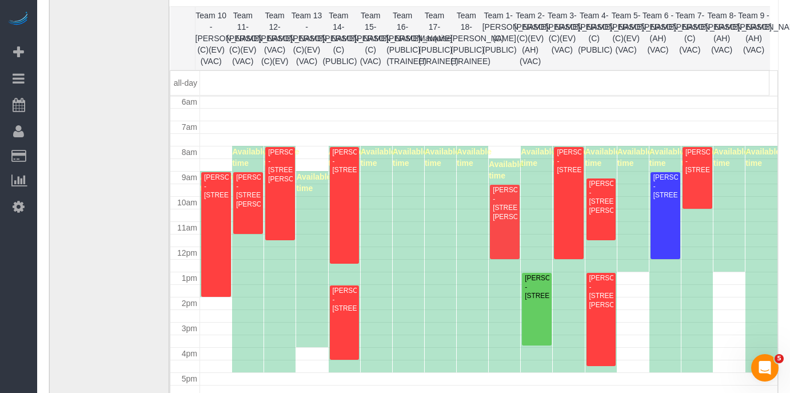
drag, startPoint x: 566, startPoint y: 308, endPoint x: 570, endPoint y: 314, distance: 7.5
click at [570, 312] on div "Available time" at bounding box center [568, 259] width 31 height 226
click at [595, 301] on div "[PERSON_NAME] - [STREET_ADDRESS][PERSON_NAME]" at bounding box center [601, 291] width 25 height 35
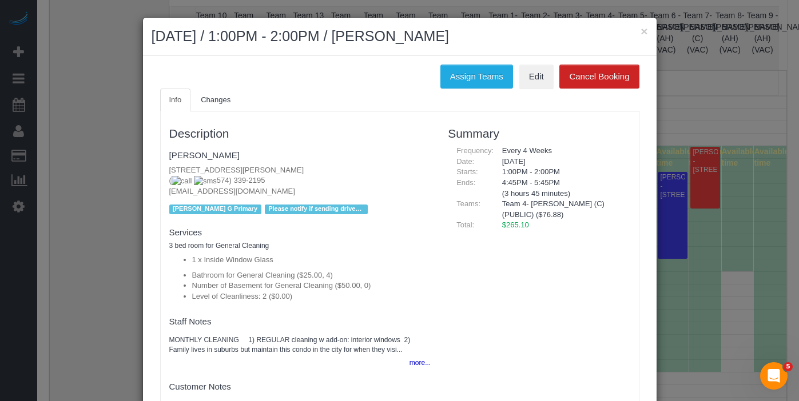
click at [644, 35] on div "× [DATE] / 1:00PM - 2:00PM / [PERSON_NAME]" at bounding box center [400, 37] width 514 height 38
click at [644, 30] on div "× [DATE] / 1:00PM - 2:00PM / [PERSON_NAME]" at bounding box center [400, 37] width 514 height 38
click at [640, 35] on button "×" at bounding box center [643, 31] width 7 height 12
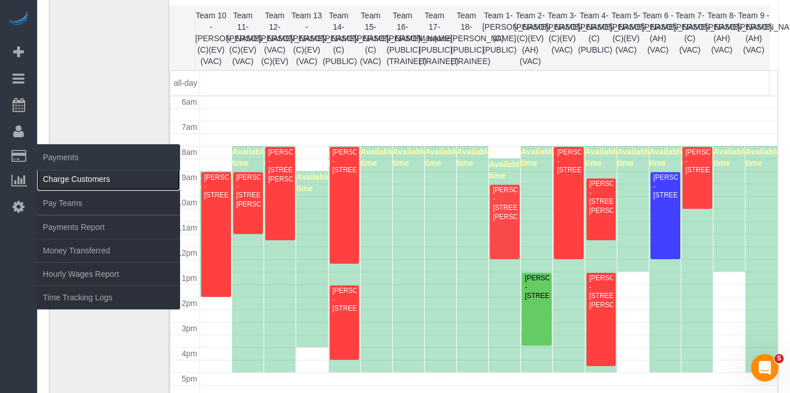
click at [78, 172] on link "Charge Customers" at bounding box center [108, 179] width 143 height 23
select select
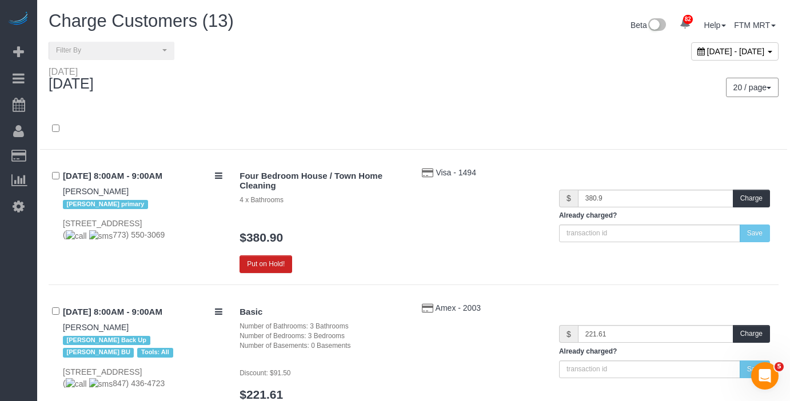
drag, startPoint x: 734, startPoint y: 56, endPoint x: 719, endPoint y: 75, distance: 24.8
click at [734, 57] on div "[DATE] - [DATE]" at bounding box center [734, 51] width 87 height 18
type input "**********"
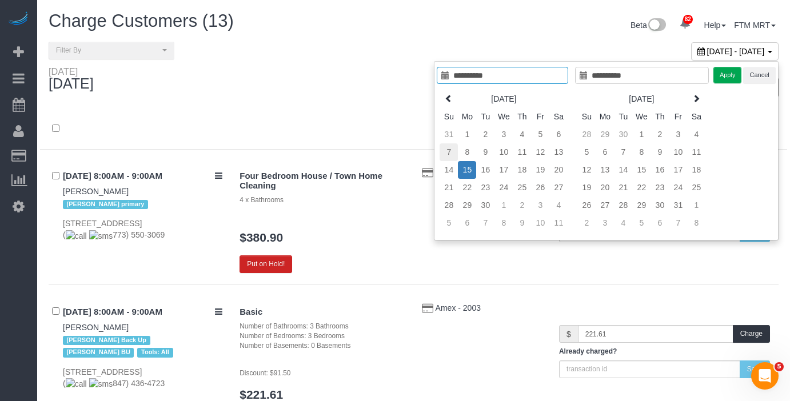
type input "**********"
click at [447, 149] on td "7" at bounding box center [449, 153] width 18 height 18
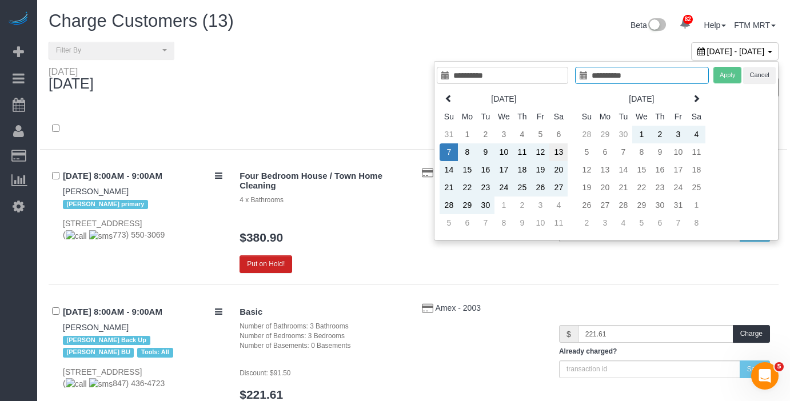
type input "**********"
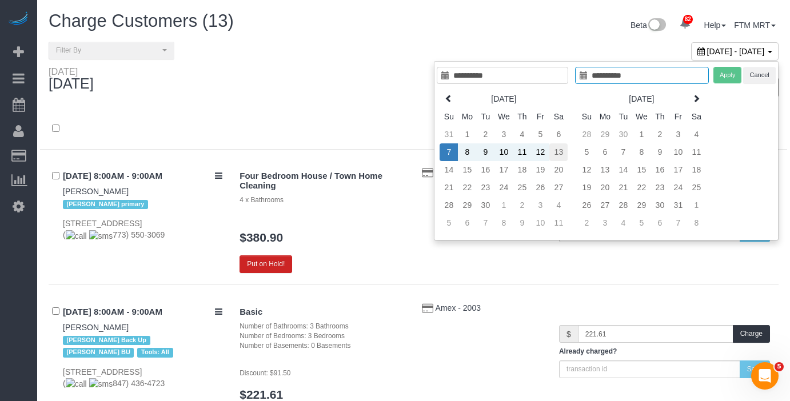
click at [554, 153] on td "13" at bounding box center [559, 153] width 18 height 18
type input "**********"
click at [729, 77] on button "Apply" at bounding box center [728, 75] width 29 height 17
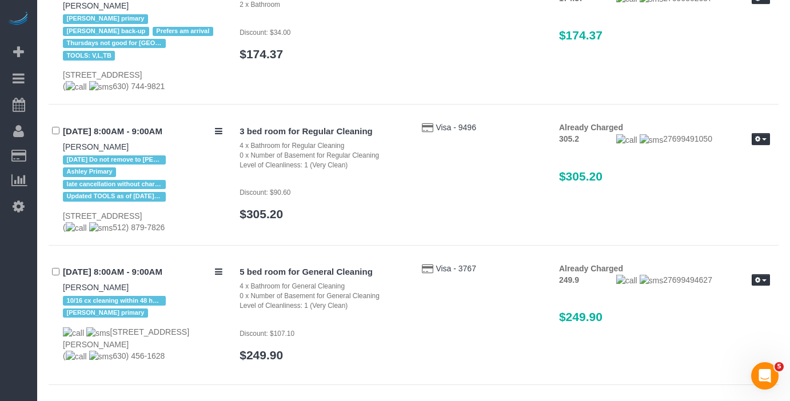
scroll to position [2651, 0]
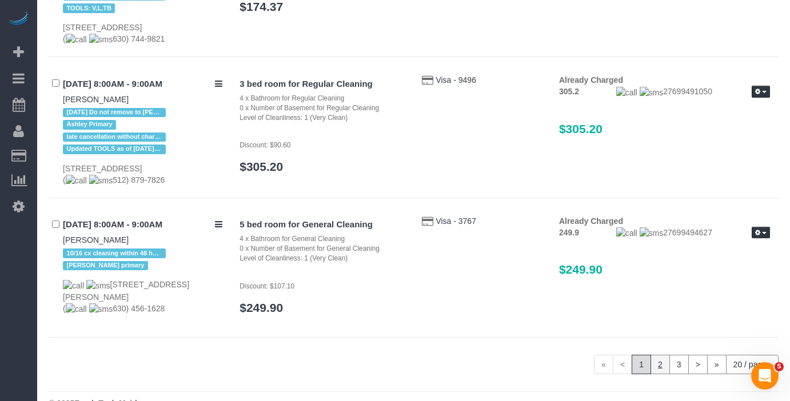
click at [653, 355] on link "2" at bounding box center [660, 364] width 19 height 19
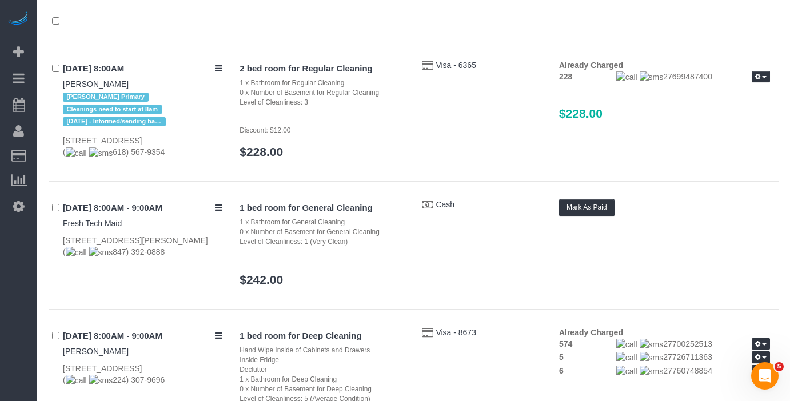
scroll to position [0, 0]
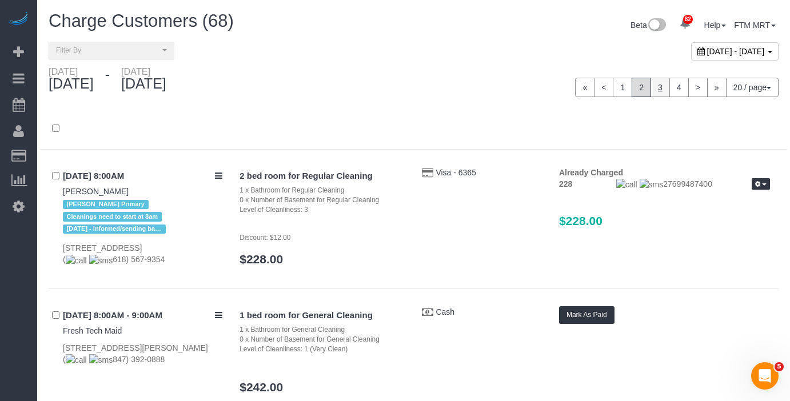
click at [662, 88] on link "3" at bounding box center [660, 87] width 19 height 19
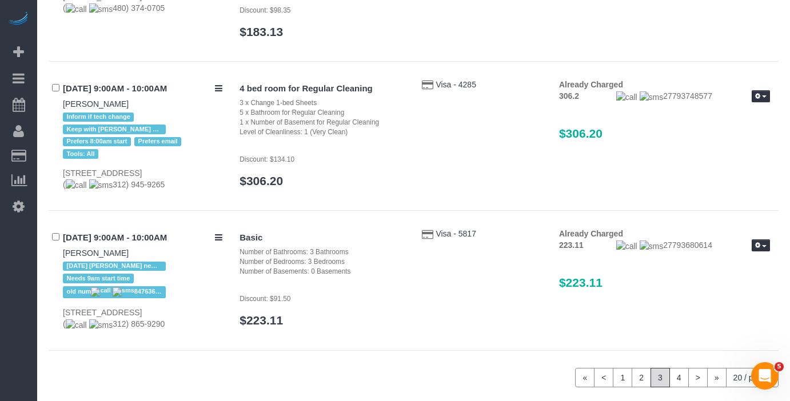
scroll to position [2728, 0]
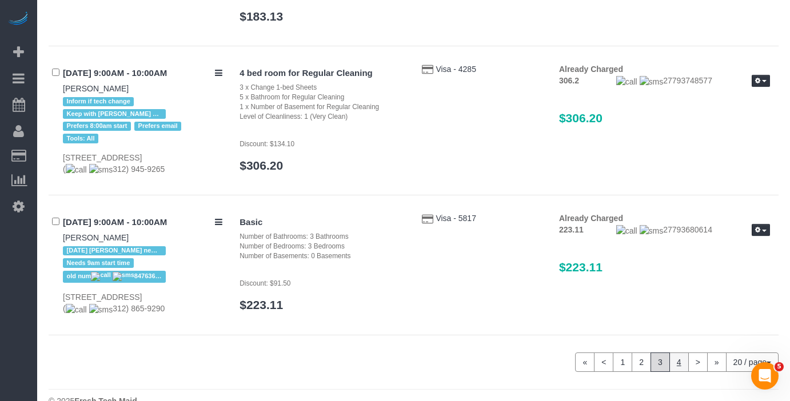
click at [681, 353] on link "4" at bounding box center [679, 362] width 19 height 19
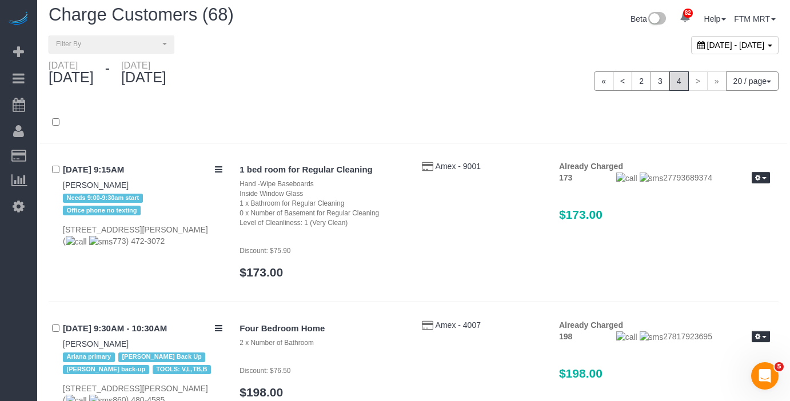
scroll to position [0, 0]
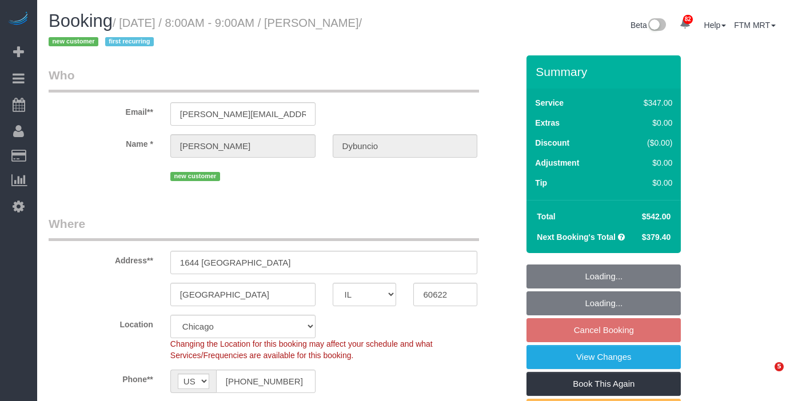
select select "IL"
select select "513"
select select "object:977"
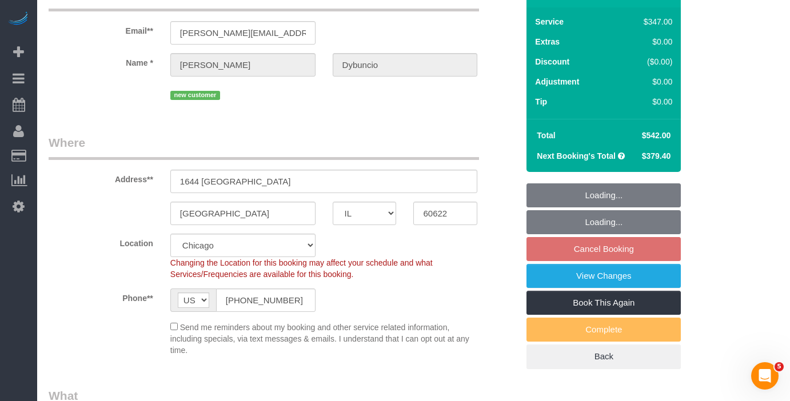
scroll to position [128, 0]
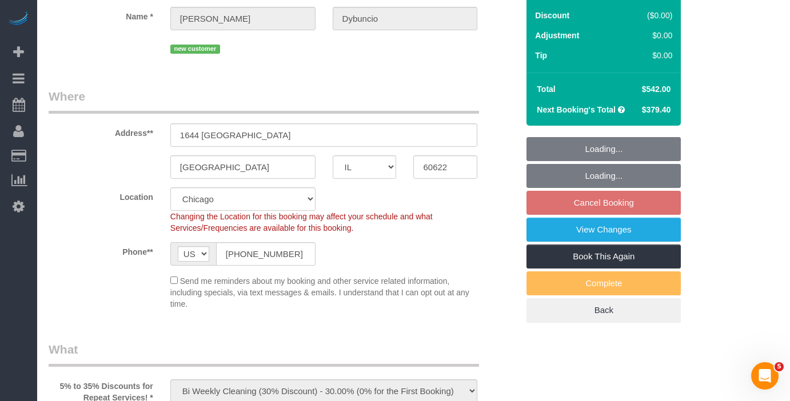
select select "4"
select select "5"
select select "spot1"
select select "number:1"
select select "number:58"
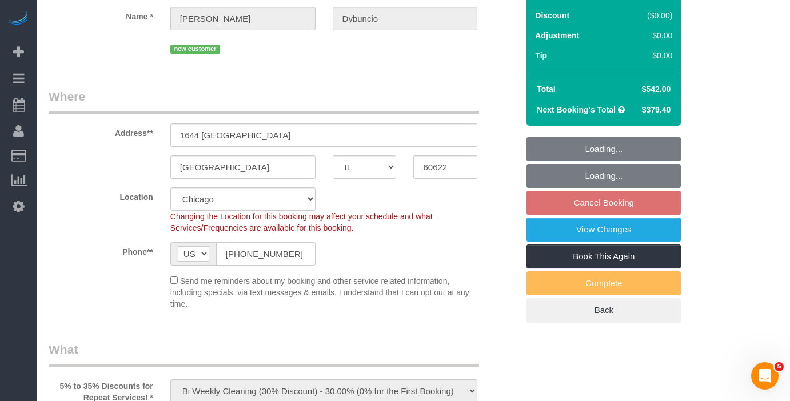
select select "number:139"
select select "number:104"
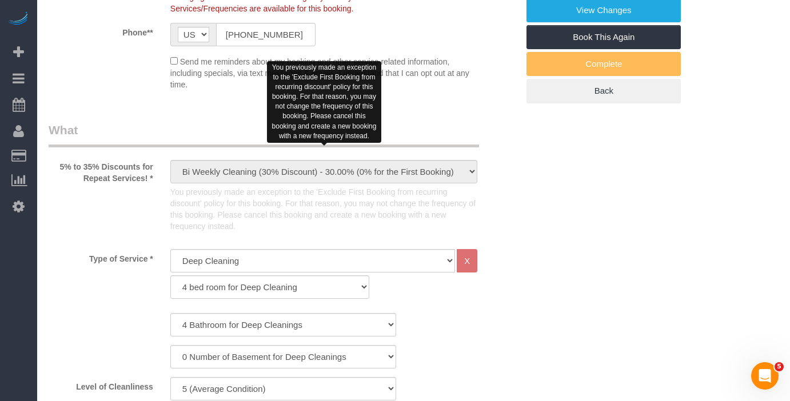
scroll to position [350, 0]
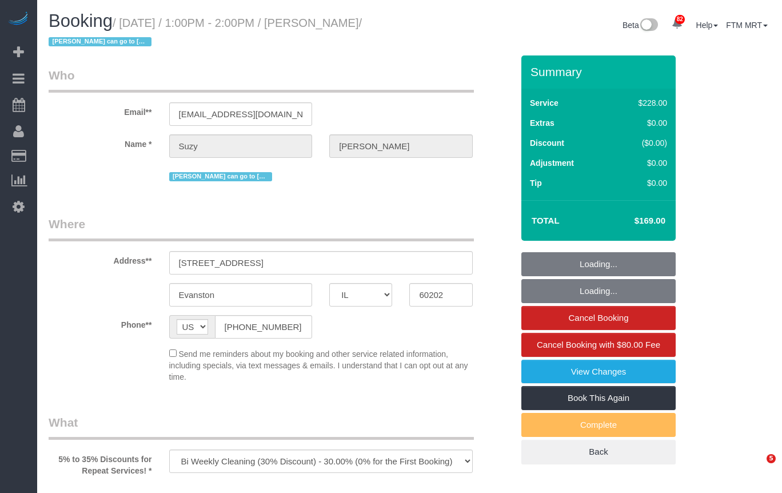
select select "IL"
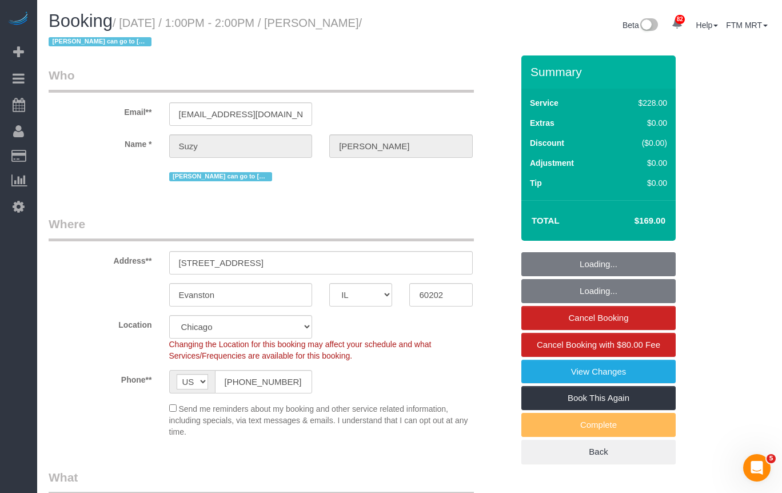
select select "object:702"
select select "512"
select select "2"
select select "3"
select select "string:fspay-0600e0a9-ba3d-4926-915b-a024514d1ee4"
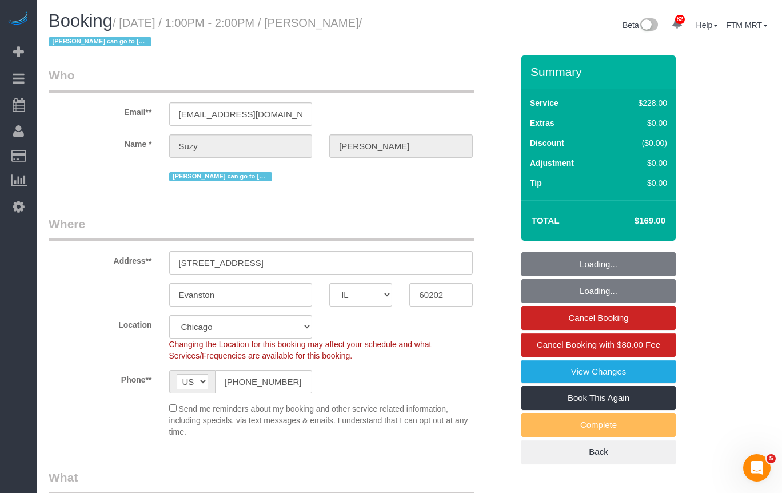
select select "spot1"
select select "number:1"
select select "number:58"
select select "number:139"
select select "number:106"
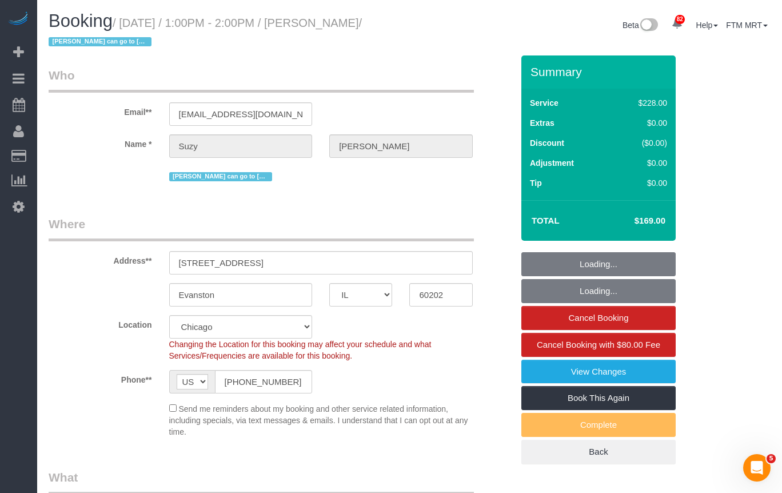
select select "2"
select select "3"
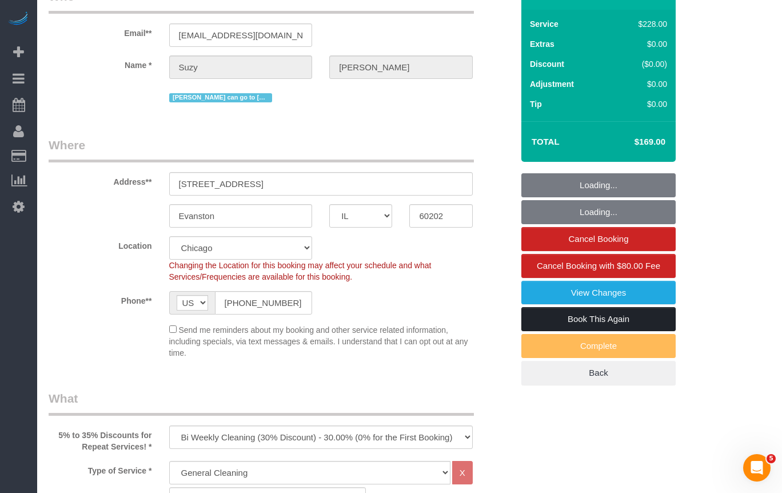
scroll to position [70, 0]
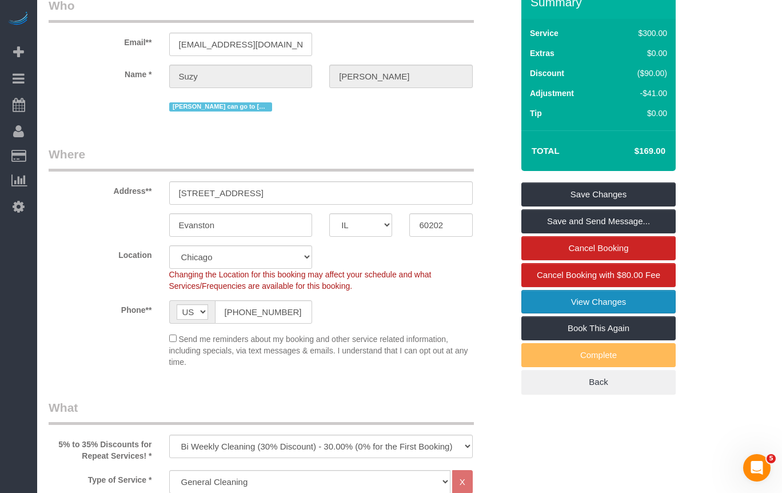
click at [595, 306] on link "View Changes" at bounding box center [599, 302] width 154 height 24
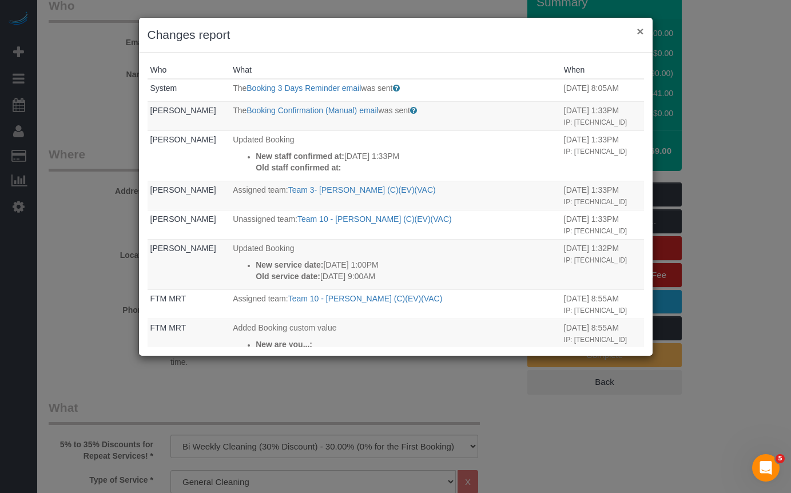
click at [637, 30] on button "×" at bounding box center [639, 31] width 7 height 12
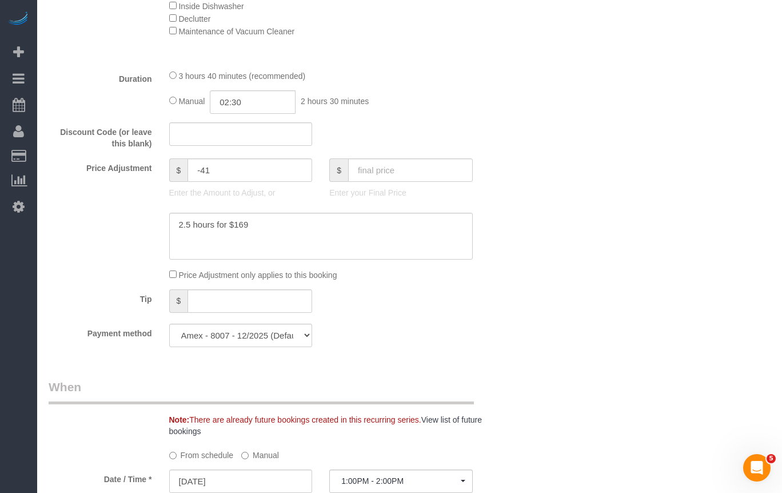
scroll to position [982, 0]
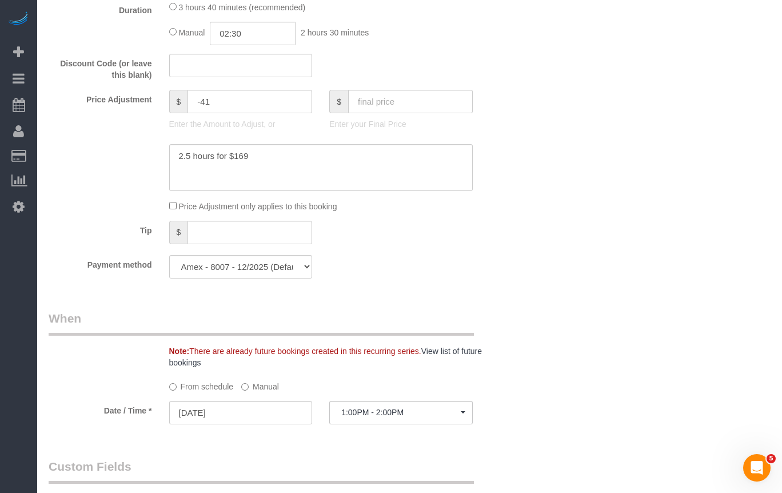
click at [261, 385] on label "Manual" at bounding box center [260, 384] width 38 height 15
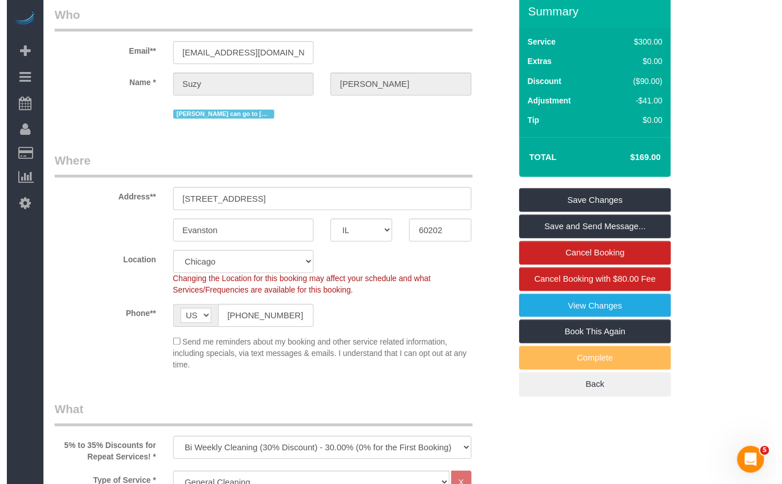
scroll to position [0, 0]
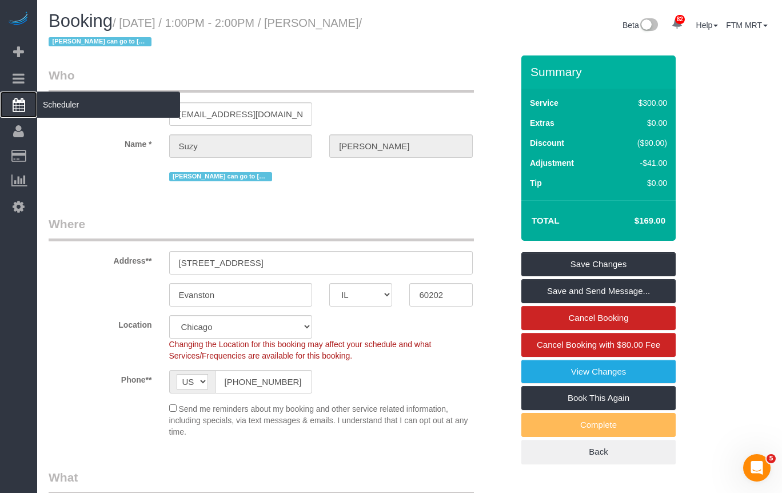
click at [74, 104] on span "Scheduler" at bounding box center [108, 104] width 143 height 26
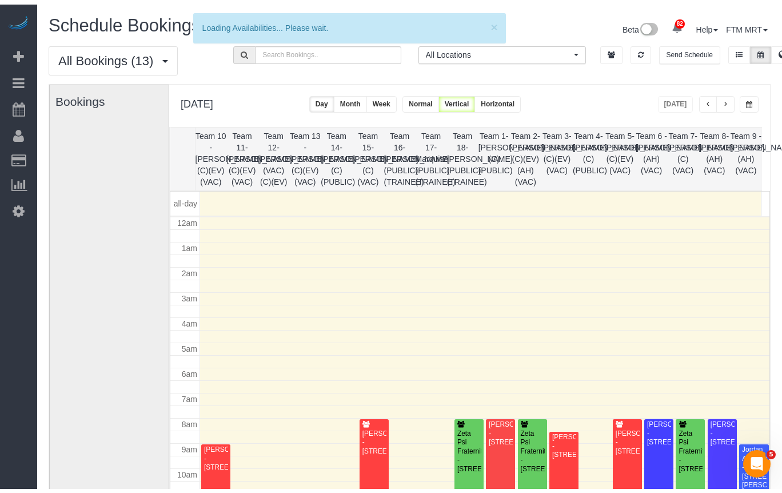
scroll to position [152, 0]
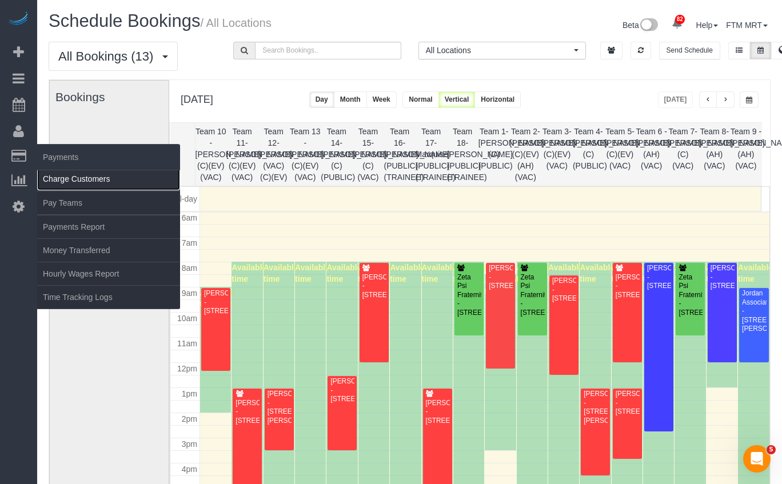
click at [94, 177] on link "Charge Customers" at bounding box center [108, 179] width 143 height 23
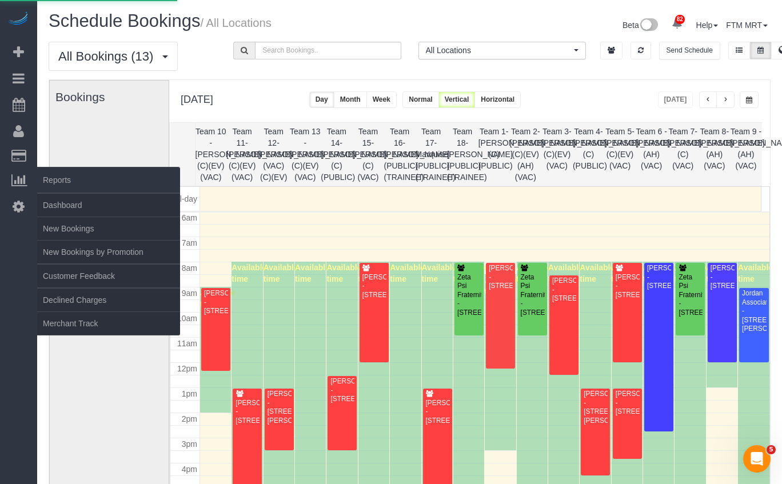
select select
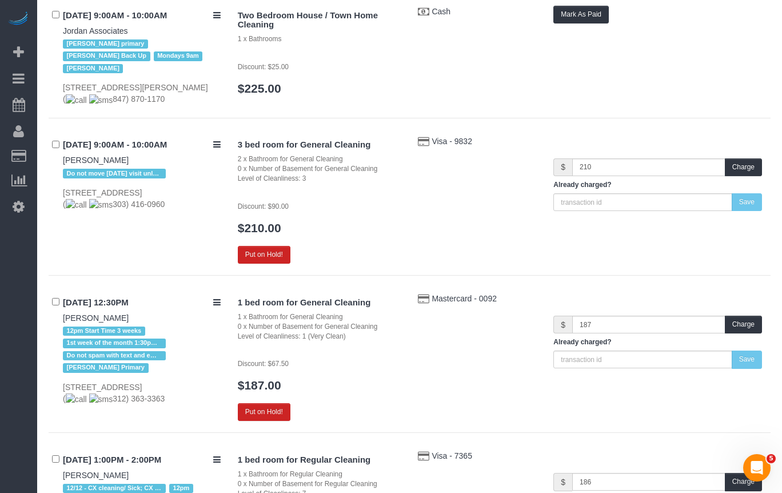
scroll to position [1128, 0]
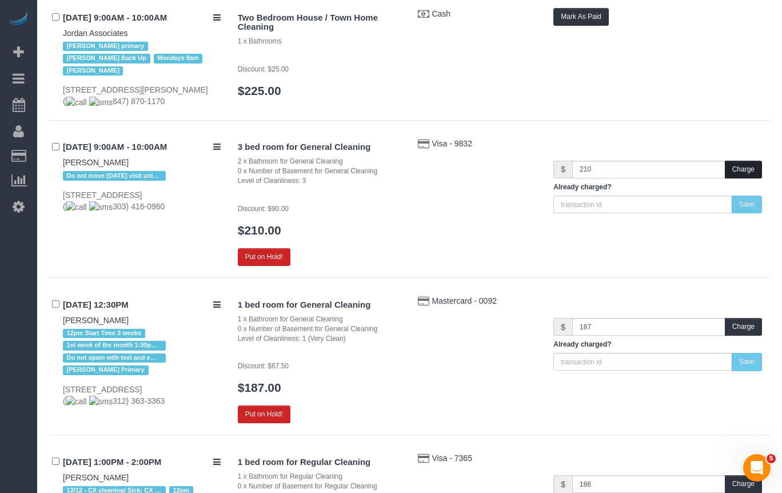
click at [743, 161] on button "Charge" at bounding box center [743, 170] width 37 height 18
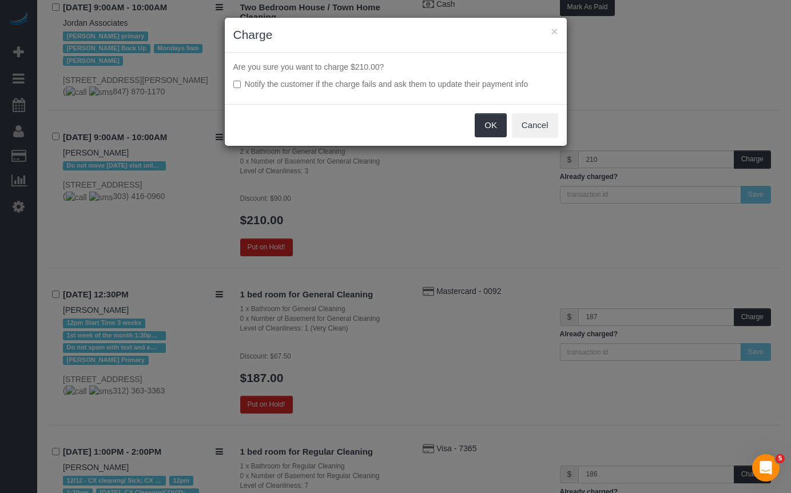
click at [467, 120] on div "OK Cancel" at bounding box center [396, 125] width 342 height 42
click at [502, 125] on button "OK" at bounding box center [491, 125] width 32 height 24
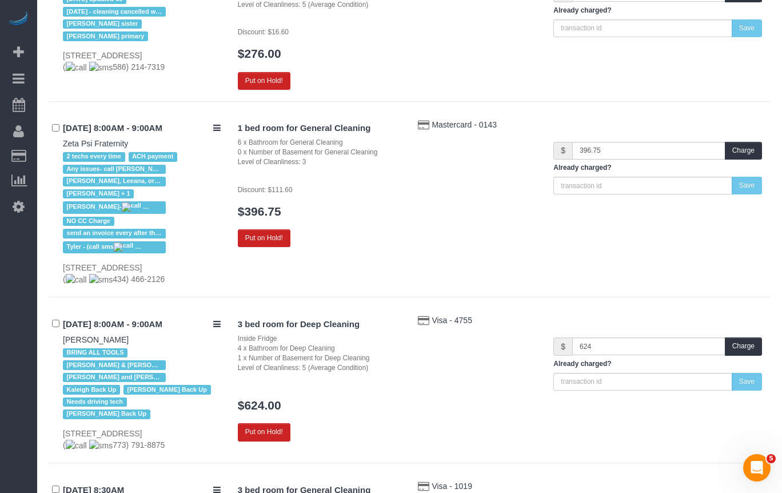
scroll to position [490, 0]
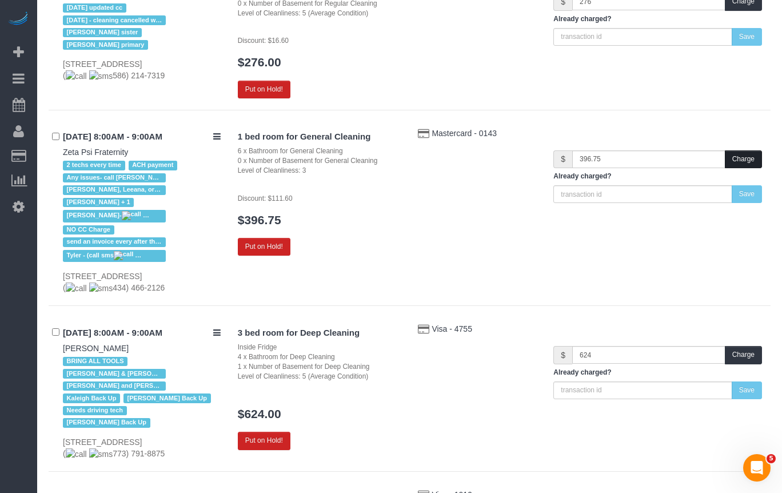
click at [739, 160] on button "Charge" at bounding box center [743, 159] width 37 height 18
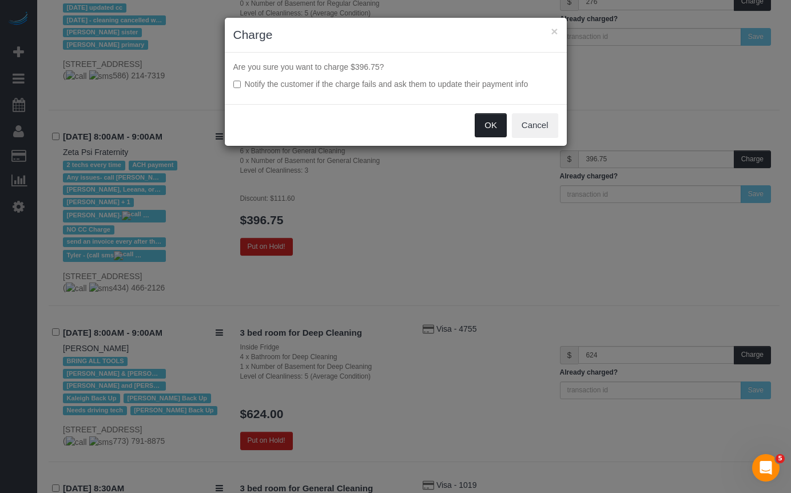
click at [493, 126] on button "OK" at bounding box center [491, 125] width 32 height 24
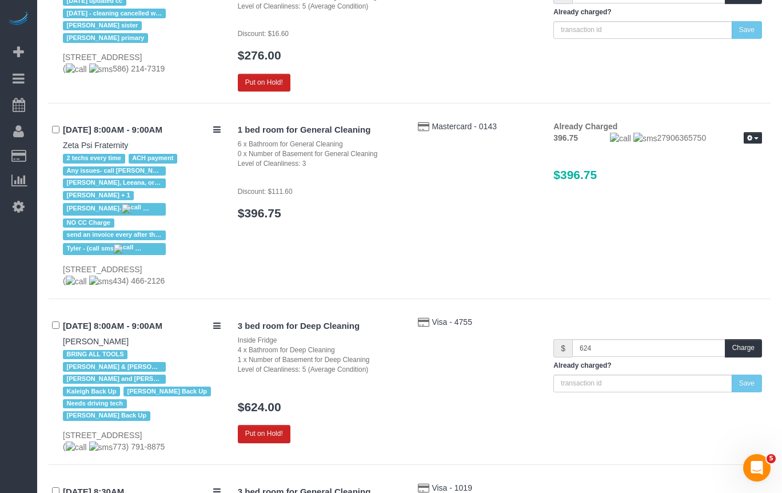
scroll to position [898, 0]
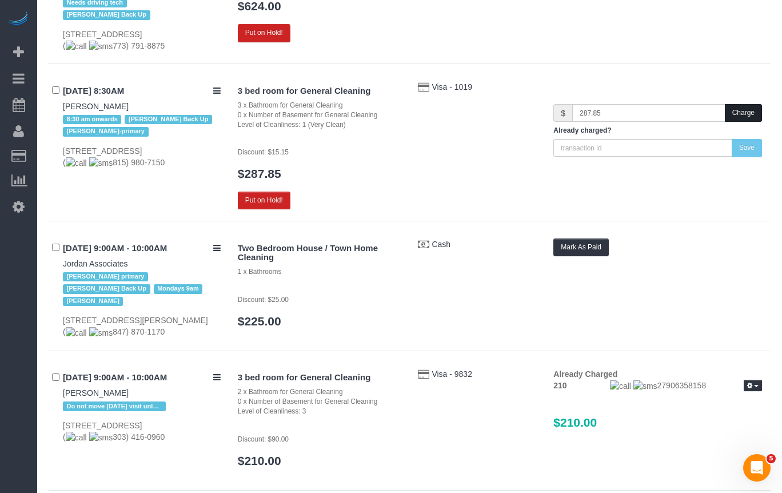
click at [757, 104] on button "Charge" at bounding box center [743, 113] width 37 height 18
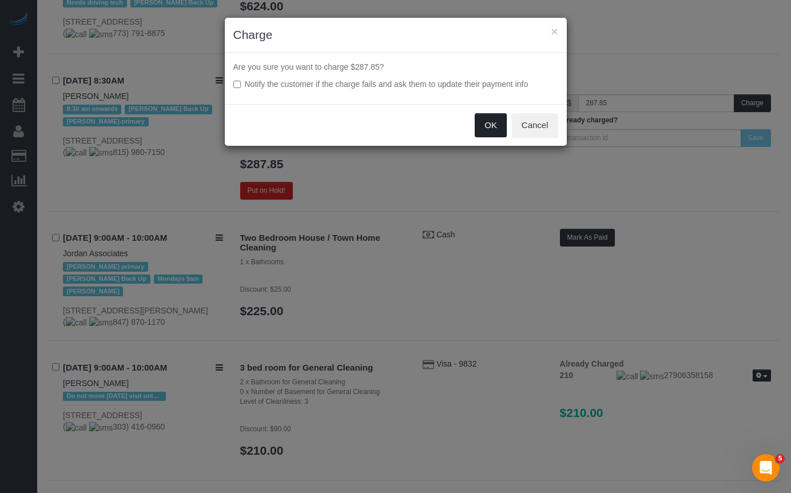
click at [488, 125] on button "OK" at bounding box center [491, 125] width 32 height 24
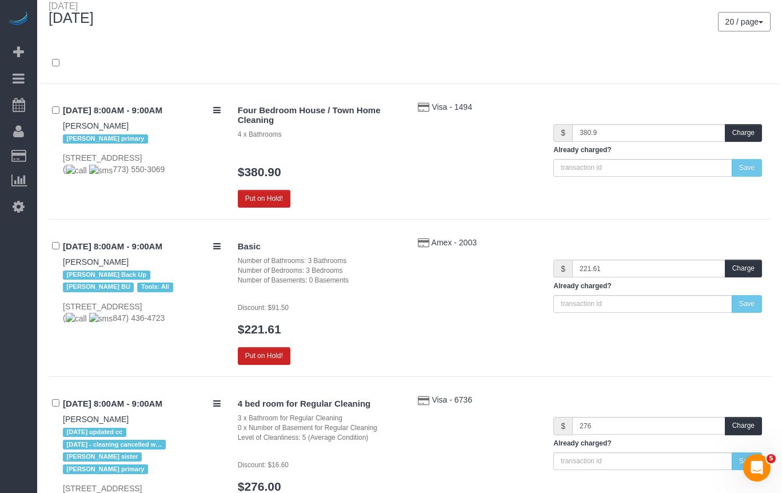
scroll to position [74, 0]
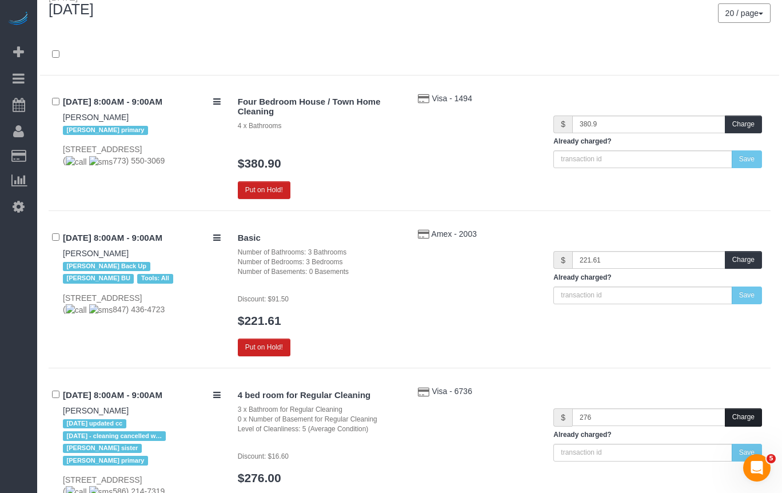
click at [754, 423] on button "Charge" at bounding box center [743, 417] width 37 height 18
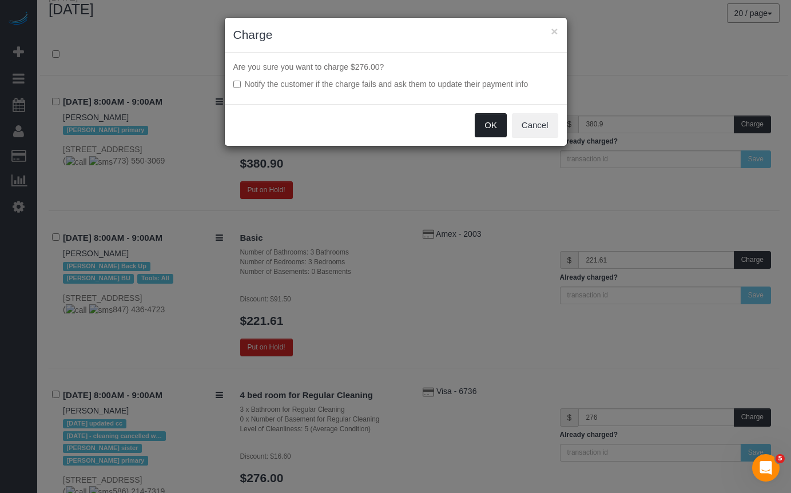
click at [492, 126] on button "OK" at bounding box center [491, 125] width 32 height 24
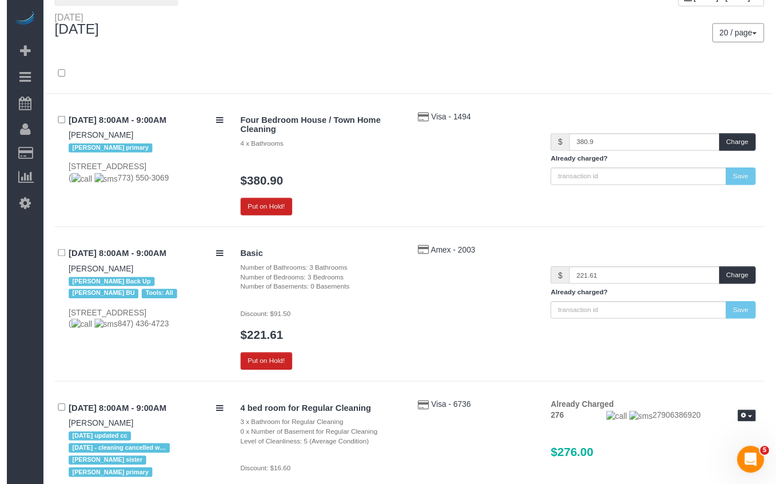
scroll to position [0, 0]
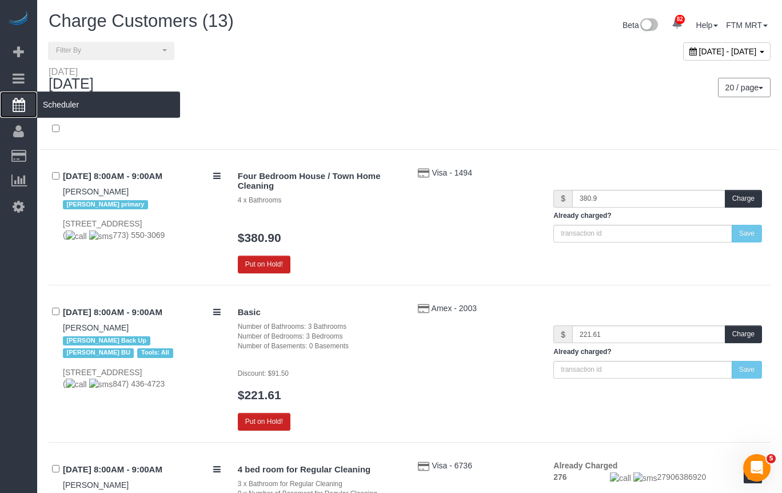
click at [81, 107] on span "Scheduler" at bounding box center [108, 104] width 143 height 26
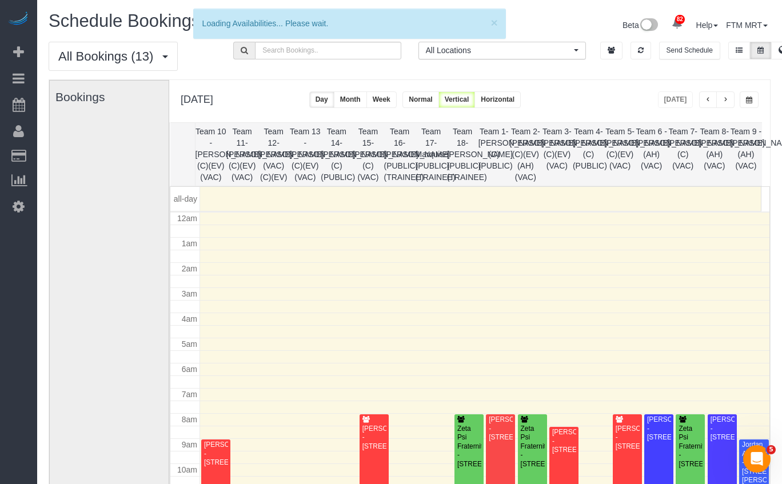
scroll to position [152, 0]
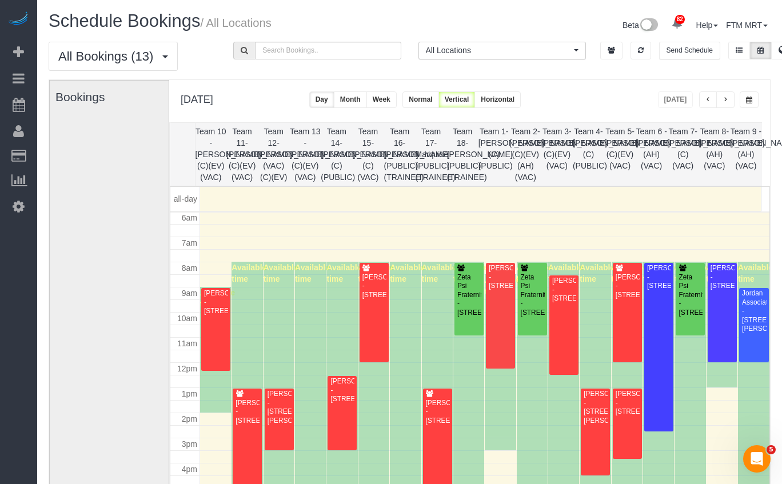
click at [210, 135] on th "Team 10 - [PERSON_NAME] (C)(EV)(VAC)" at bounding box center [210, 154] width 31 height 63
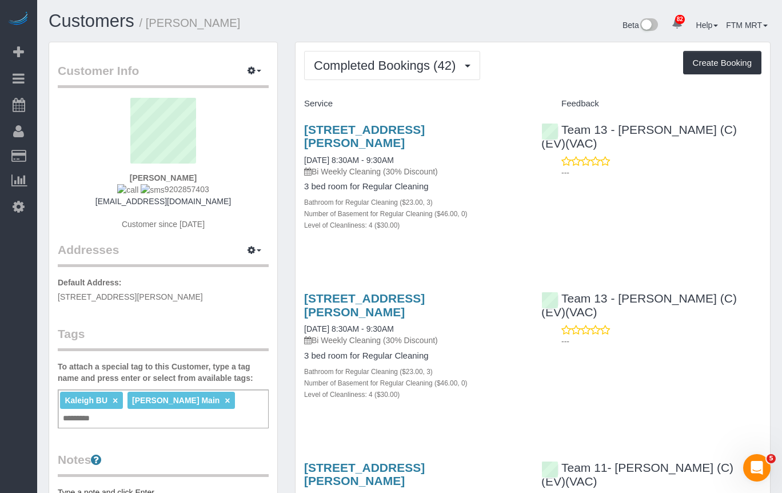
drag, startPoint x: 211, startPoint y: 191, endPoint x: 158, endPoint y: 188, distance: 53.3
click at [158, 188] on div "[PERSON_NAME] 9202857403 [EMAIL_ADDRESS][DOMAIN_NAME] Customer since [DATE]" at bounding box center [163, 170] width 211 height 144
click at [212, 135] on sui-profile-pic at bounding box center [163, 135] width 194 height 74
click at [200, 185] on div "[PERSON_NAME] 9202857403 [EMAIL_ADDRESS][DOMAIN_NAME] Customer since [DATE]" at bounding box center [163, 170] width 211 height 144
click at [212, 206] on div "[PERSON_NAME] 9202857403 [EMAIL_ADDRESS][DOMAIN_NAME] Customer since [DATE]" at bounding box center [163, 170] width 211 height 144
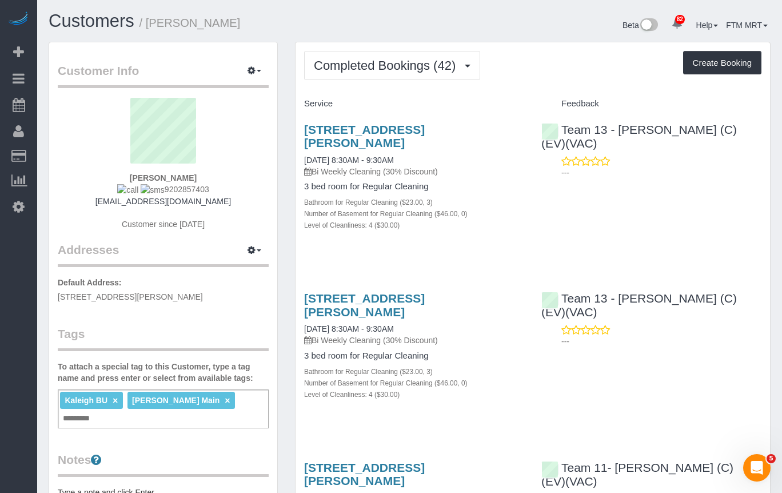
drag, startPoint x: 205, startPoint y: 183, endPoint x: 157, endPoint y: 194, distance: 49.3
click at [157, 194] on div "[PERSON_NAME] 9202857403 [EMAIL_ADDRESS][DOMAIN_NAME] Customer since [DATE]" at bounding box center [163, 170] width 211 height 144
copy span "9202857403"
click at [242, 176] on div "[PERSON_NAME] 9202857403 [EMAIL_ADDRESS][DOMAIN_NAME] Customer since [DATE]" at bounding box center [163, 170] width 211 height 144
drag, startPoint x: 224, startPoint y: 191, endPoint x: 194, endPoint y: 189, distance: 30.4
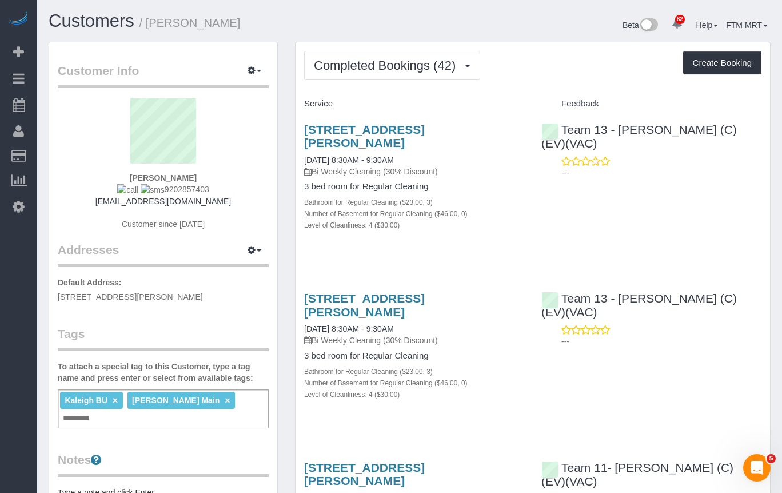
click at [201, 190] on div "[PERSON_NAME] 9202857403 [EMAIL_ADDRESS][DOMAIN_NAME] Customer since [DATE]" at bounding box center [163, 170] width 211 height 144
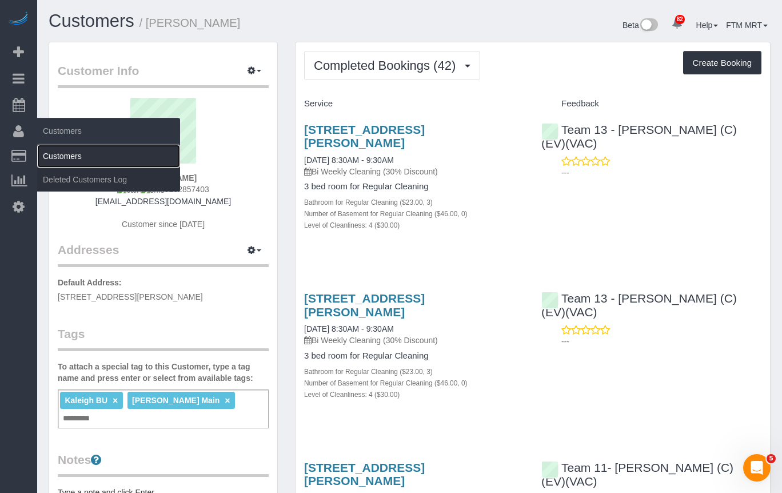
click at [59, 155] on link "Customers" at bounding box center [108, 156] width 143 height 23
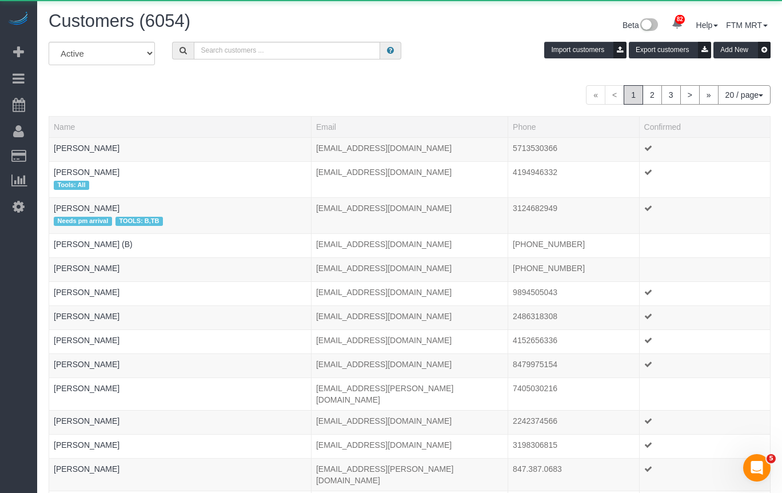
click at [289, 60] on div "All Active Archived Import customers Export customers Add New" at bounding box center [409, 58] width 739 height 32
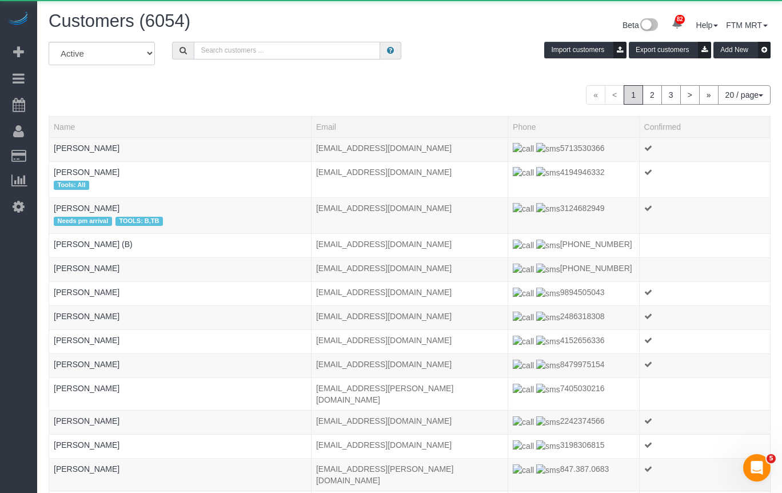
click at [289, 47] on input "text" at bounding box center [287, 51] width 186 height 18
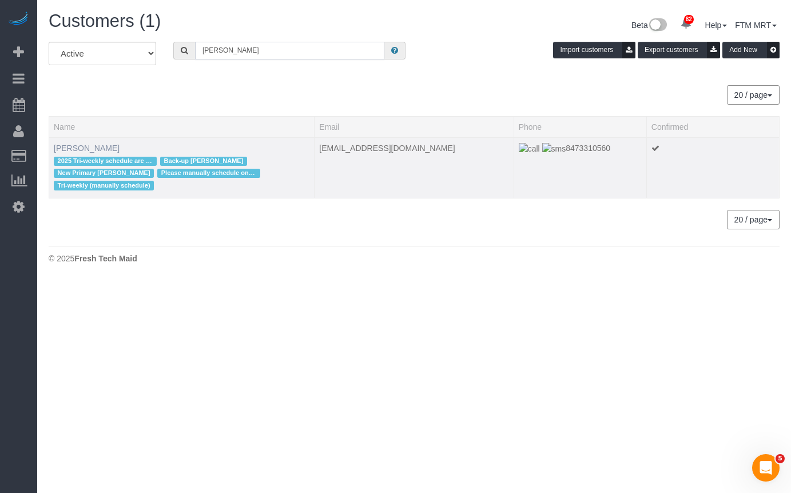
type input "Dan Manis"
click at [70, 149] on link "Dan Manis" at bounding box center [87, 148] width 66 height 9
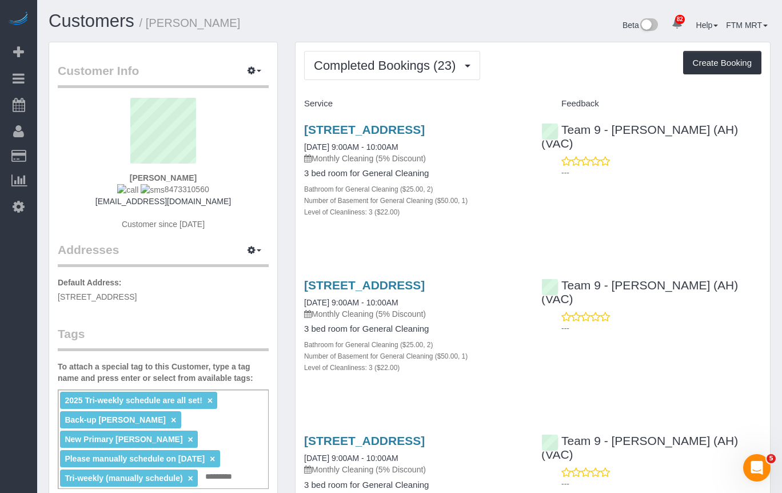
drag, startPoint x: 204, startPoint y: 193, endPoint x: 168, endPoint y: 190, distance: 35.6
click at [157, 193] on div "Dan Manis 8473310560 dmanis80@gmail.com Customer since 2024" at bounding box center [163, 170] width 211 height 144
copy span "8473310560"
